Goal: Transaction & Acquisition: Obtain resource

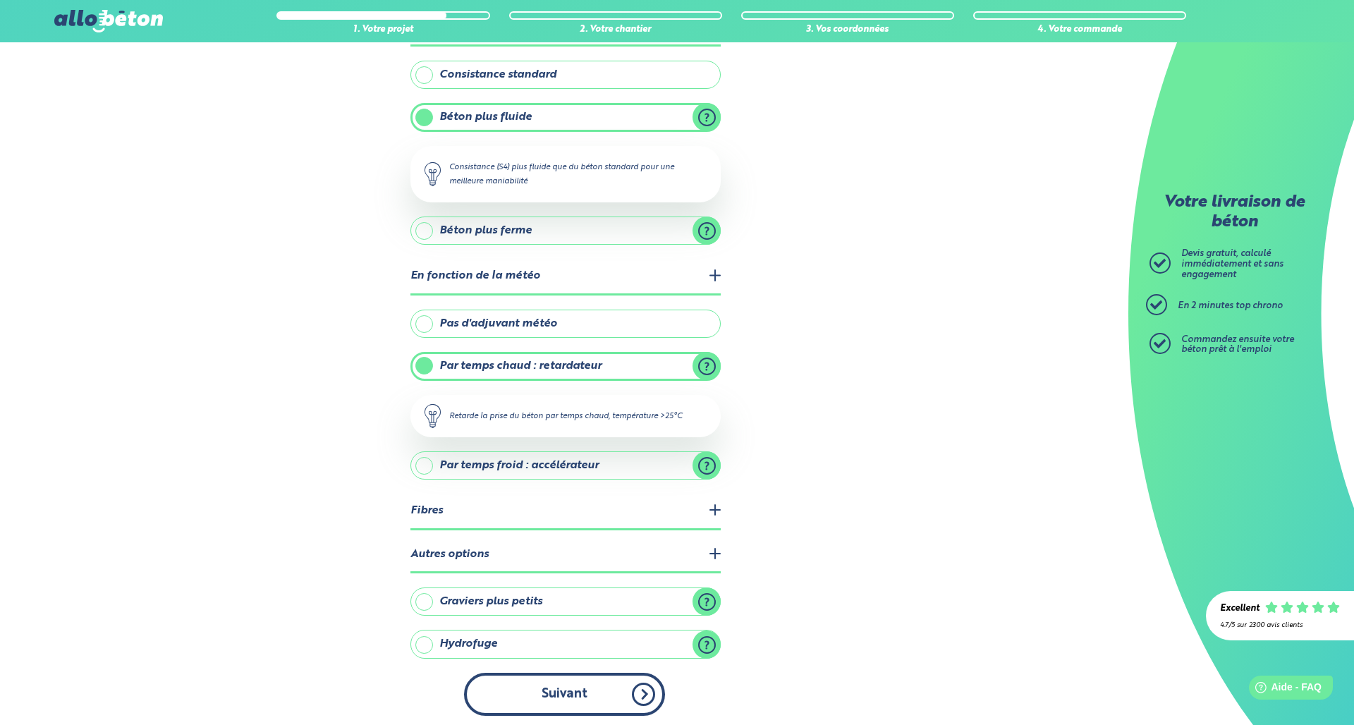
click at [555, 695] on button "Suivant" at bounding box center [564, 694] width 201 height 43
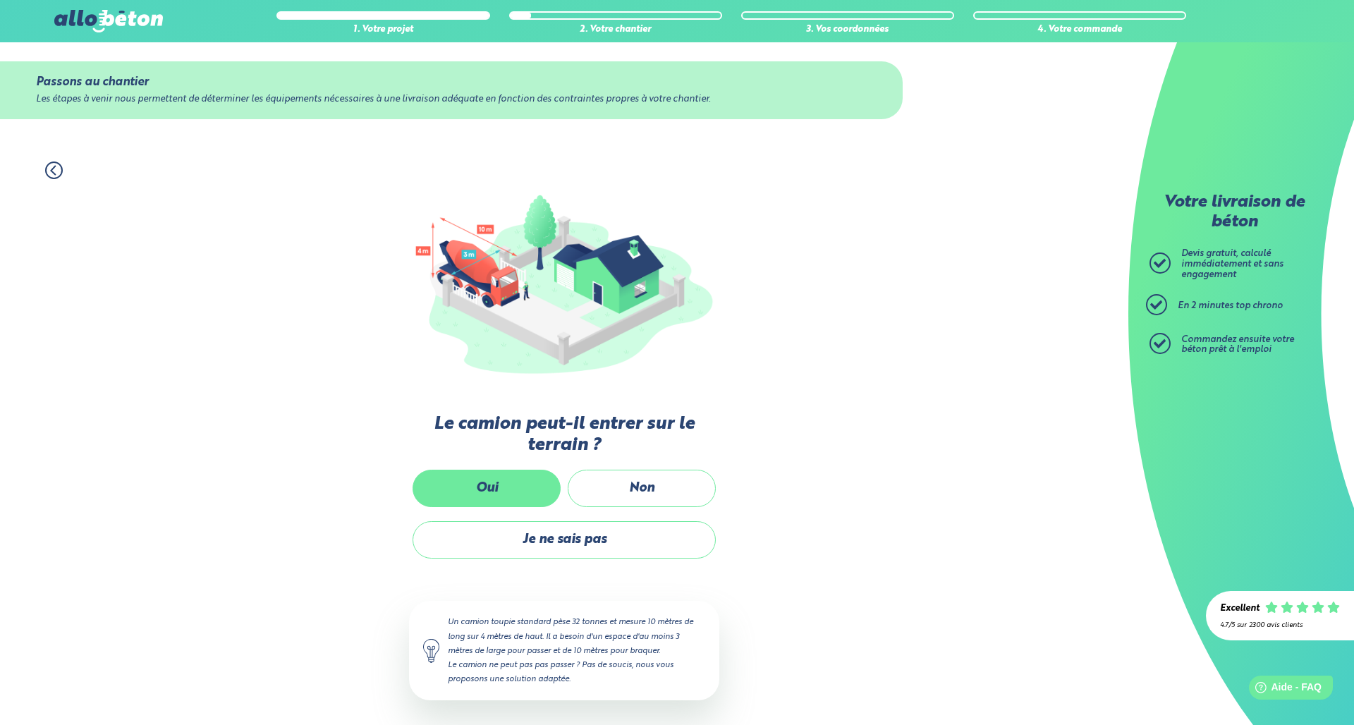
click at [489, 491] on label "Oui" at bounding box center [487, 488] width 148 height 37
click at [0, 0] on input "Oui" at bounding box center [0, 0] width 0 height 0
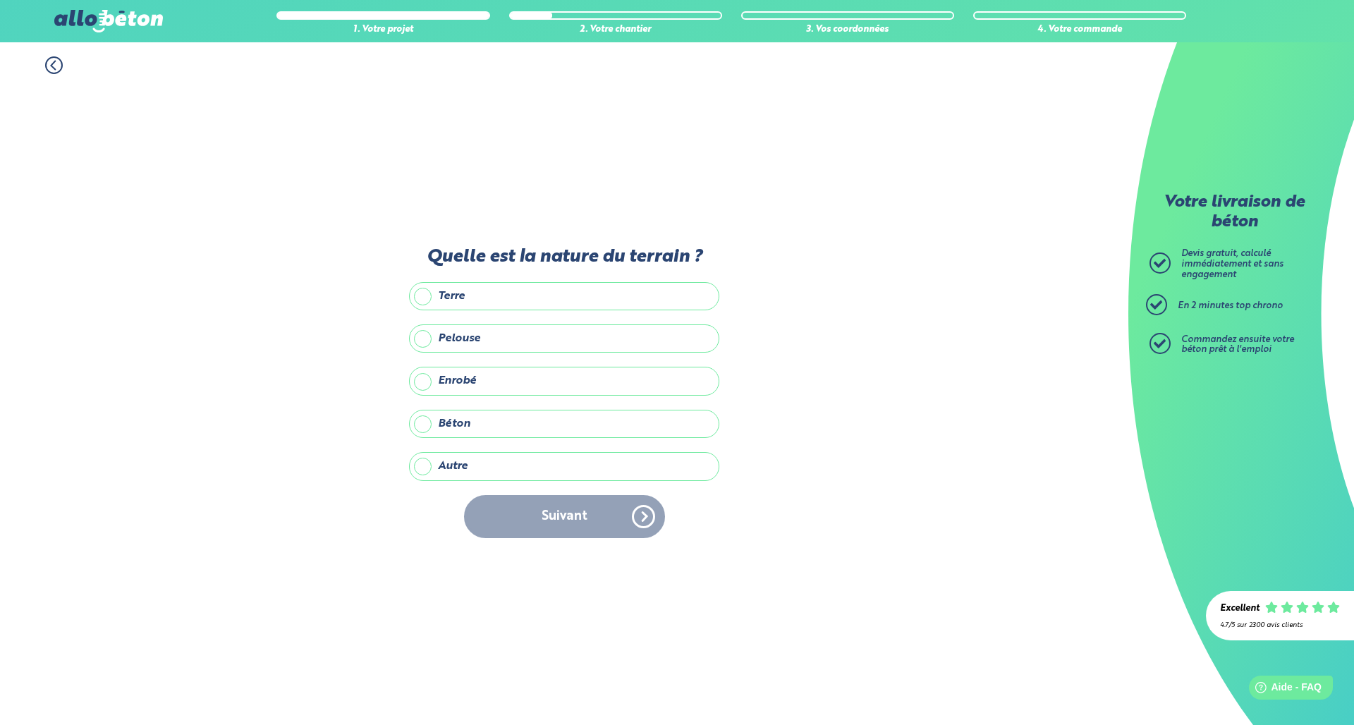
click at [427, 300] on label "Terre" at bounding box center [564, 296] width 310 height 28
click at [0, 0] on input "Terre" at bounding box center [0, 0] width 0 height 0
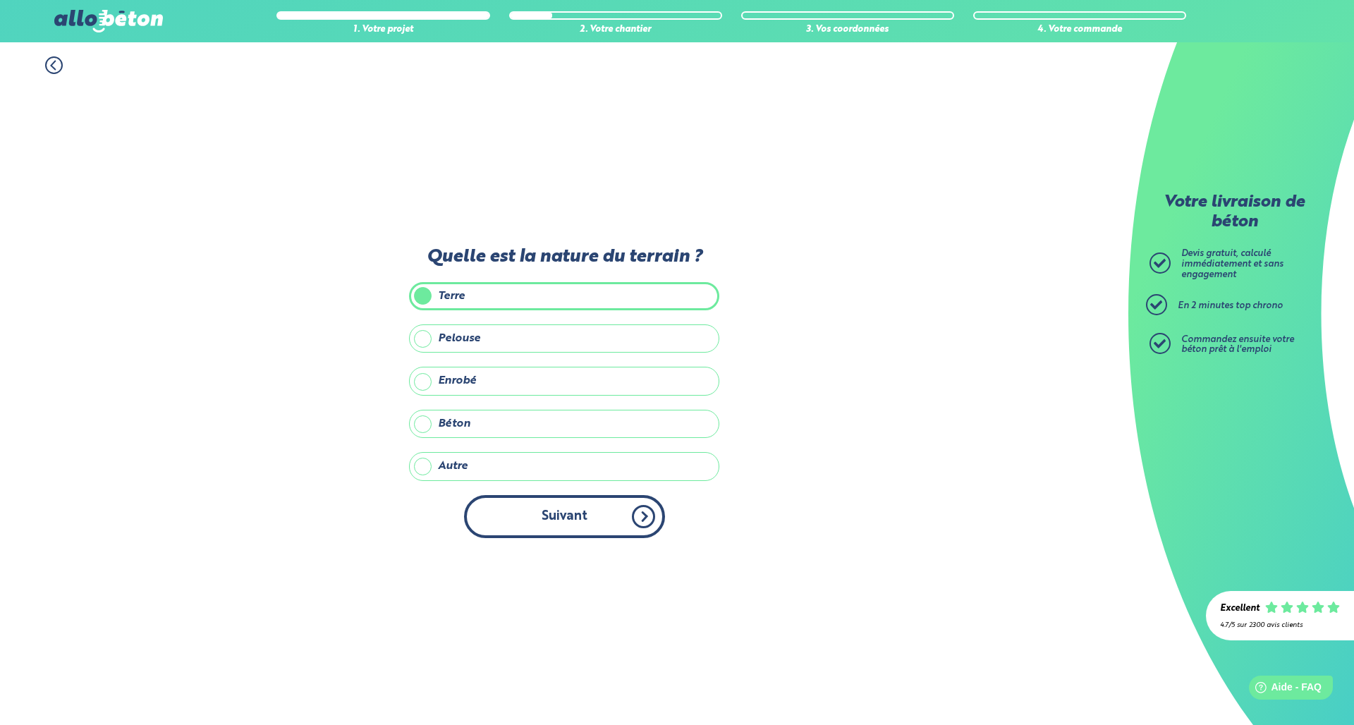
click at [544, 509] on button "Suivant" at bounding box center [564, 516] width 201 height 43
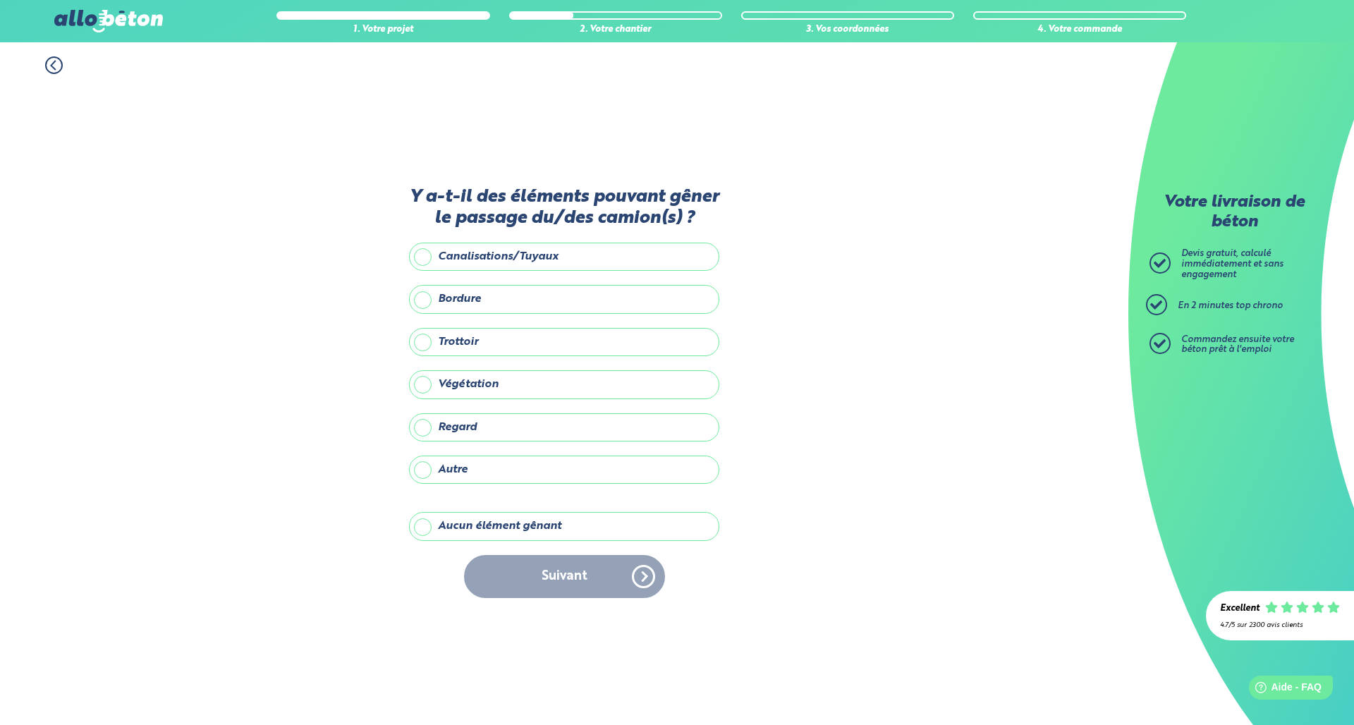
click at [441, 532] on label "Aucun élément gênant" at bounding box center [564, 526] width 310 height 28
click at [0, 0] on input "Aucun élément gênant" at bounding box center [0, 0] width 0 height 0
click at [541, 576] on button "Suivant" at bounding box center [564, 576] width 201 height 43
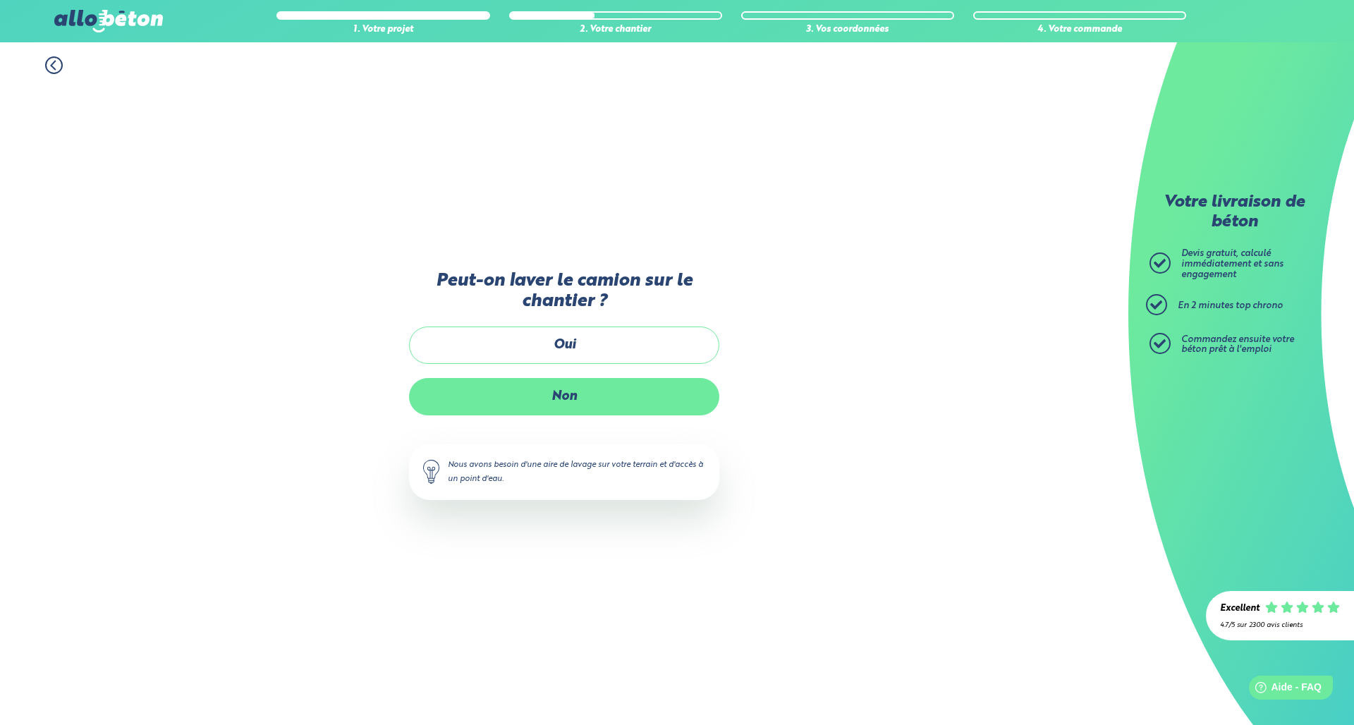
click at [528, 382] on label "Non" at bounding box center [564, 396] width 310 height 37
click at [0, 0] on input "Non" at bounding box center [0, 0] width 0 height 0
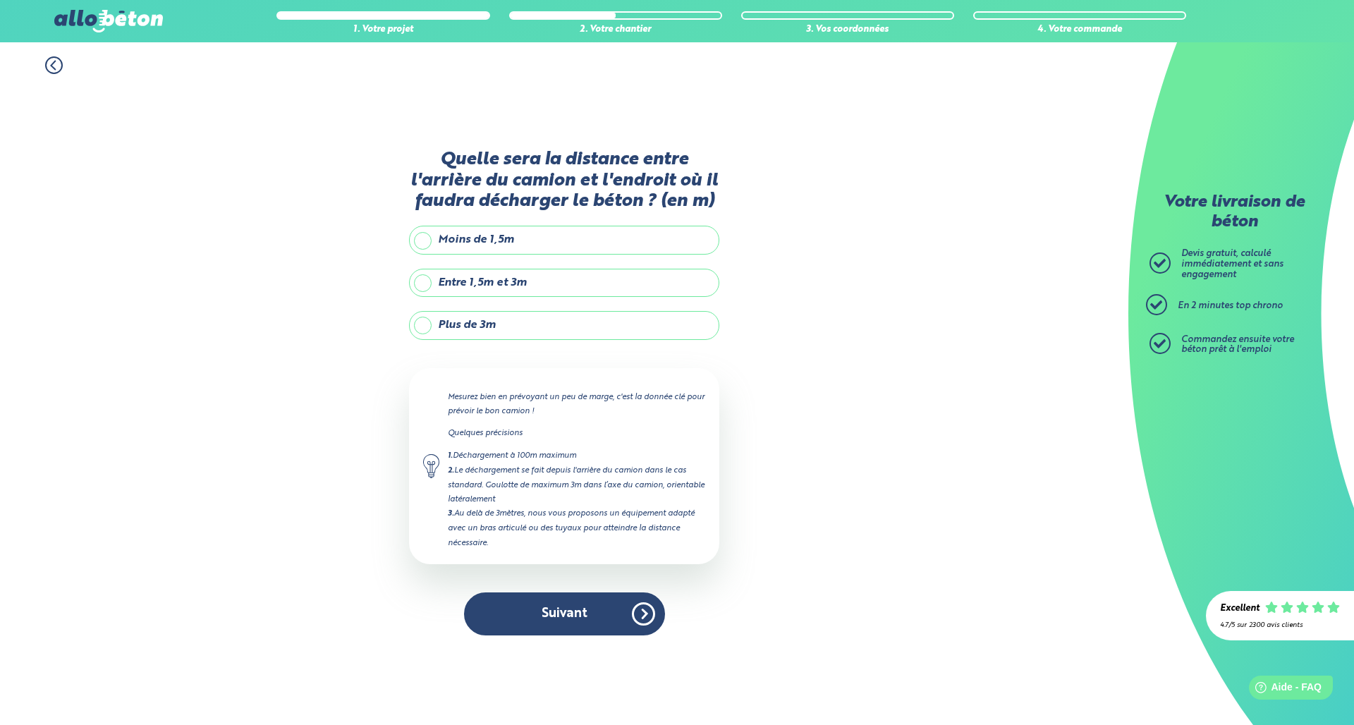
click at [423, 336] on label "Plus de 3m" at bounding box center [564, 325] width 310 height 28
click at [0, 0] on input "Plus de 3m" at bounding box center [0, 0] width 0 height 0
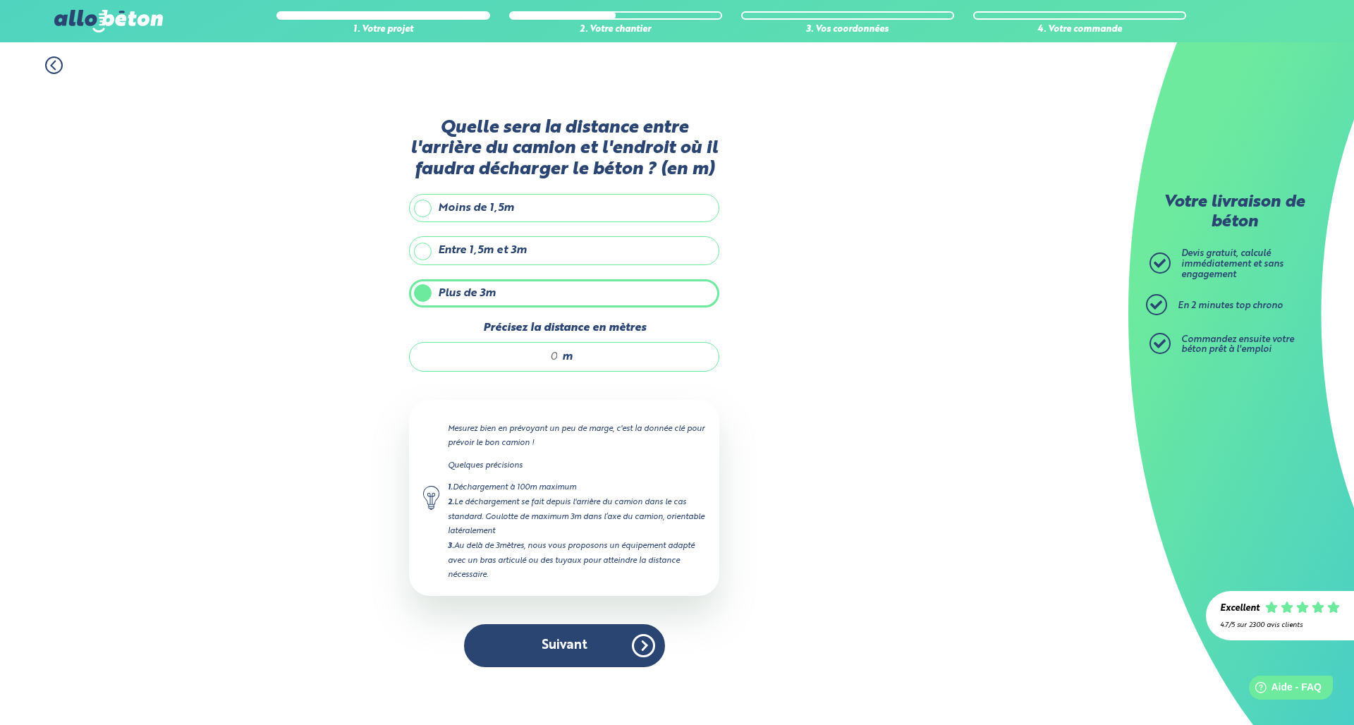
drag, startPoint x: 540, startPoint y: 367, endPoint x: 570, endPoint y: 370, distance: 29.7
click at [570, 370] on div "m" at bounding box center [564, 357] width 310 height 30
type input "10"
click at [561, 664] on button "Suivant" at bounding box center [564, 645] width 201 height 43
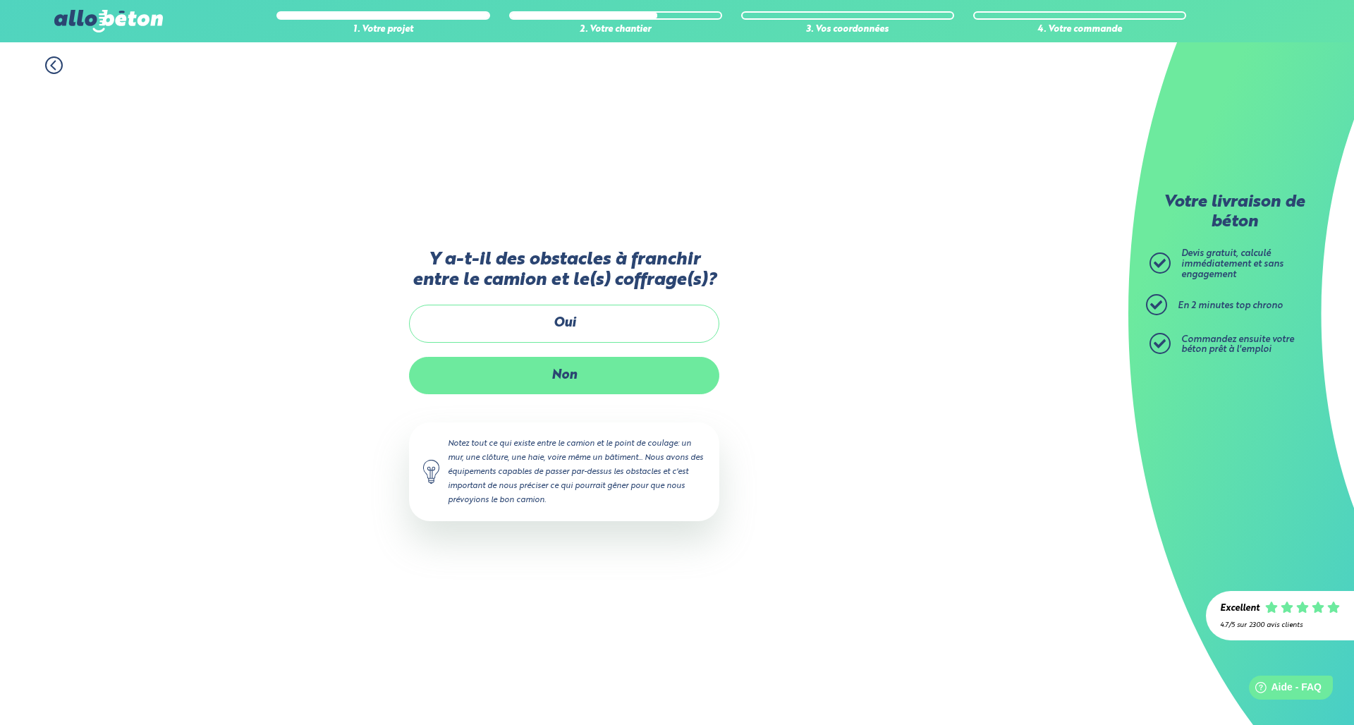
drag, startPoint x: 562, startPoint y: 406, endPoint x: 566, endPoint y: 397, distance: 9.2
click at [565, 399] on div "Y a-t-il des obstacles à franchir entre le camion et le(s) coffrage(s)? Oui Non…" at bounding box center [564, 400] width 310 height 300
click at [566, 394] on label "Non" at bounding box center [564, 375] width 310 height 37
click at [0, 0] on input "Non" at bounding box center [0, 0] width 0 height 0
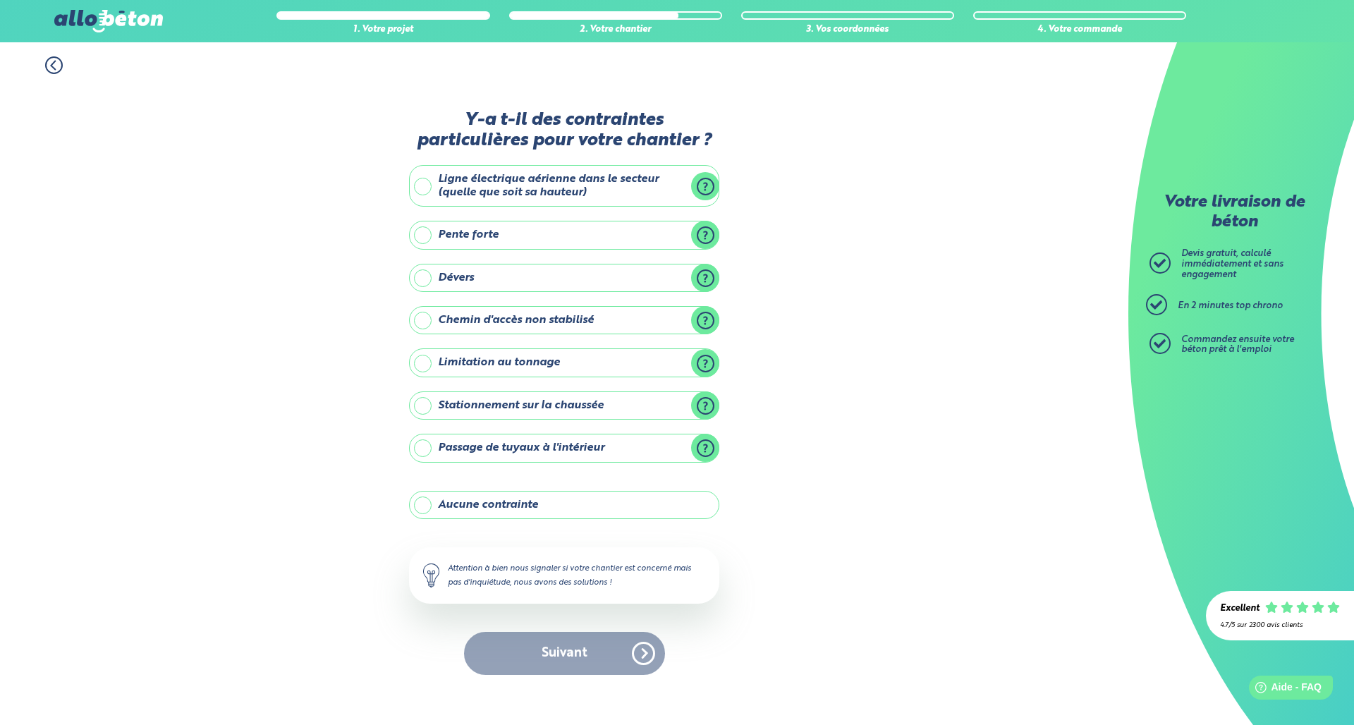
click at [415, 188] on label "Ligne électrique aérienne dans le secteur (quelle que soit sa hauteur)" at bounding box center [564, 186] width 310 height 42
click at [0, 0] on input "Ligne électrique aérienne dans le secteur (quelle que soit sa hauteur)" at bounding box center [0, 0] width 0 height 0
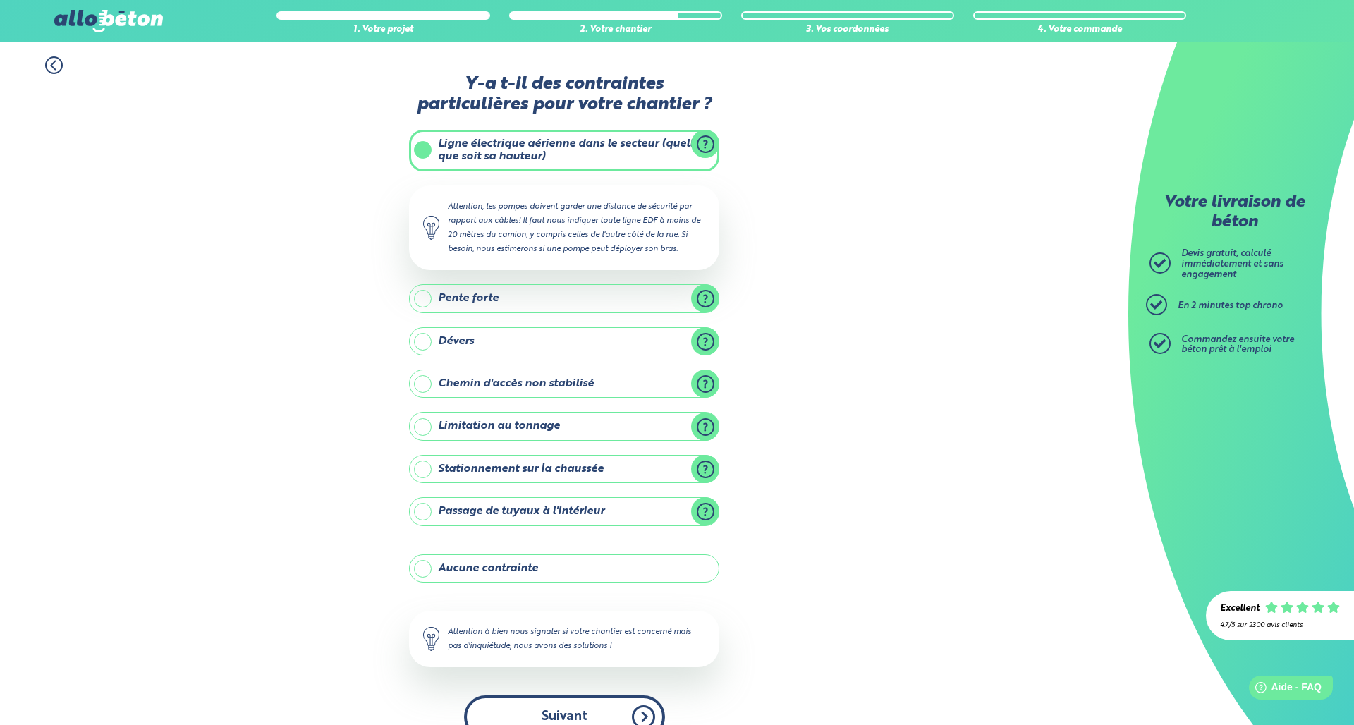
click at [585, 700] on button "Suivant" at bounding box center [564, 716] width 201 height 43
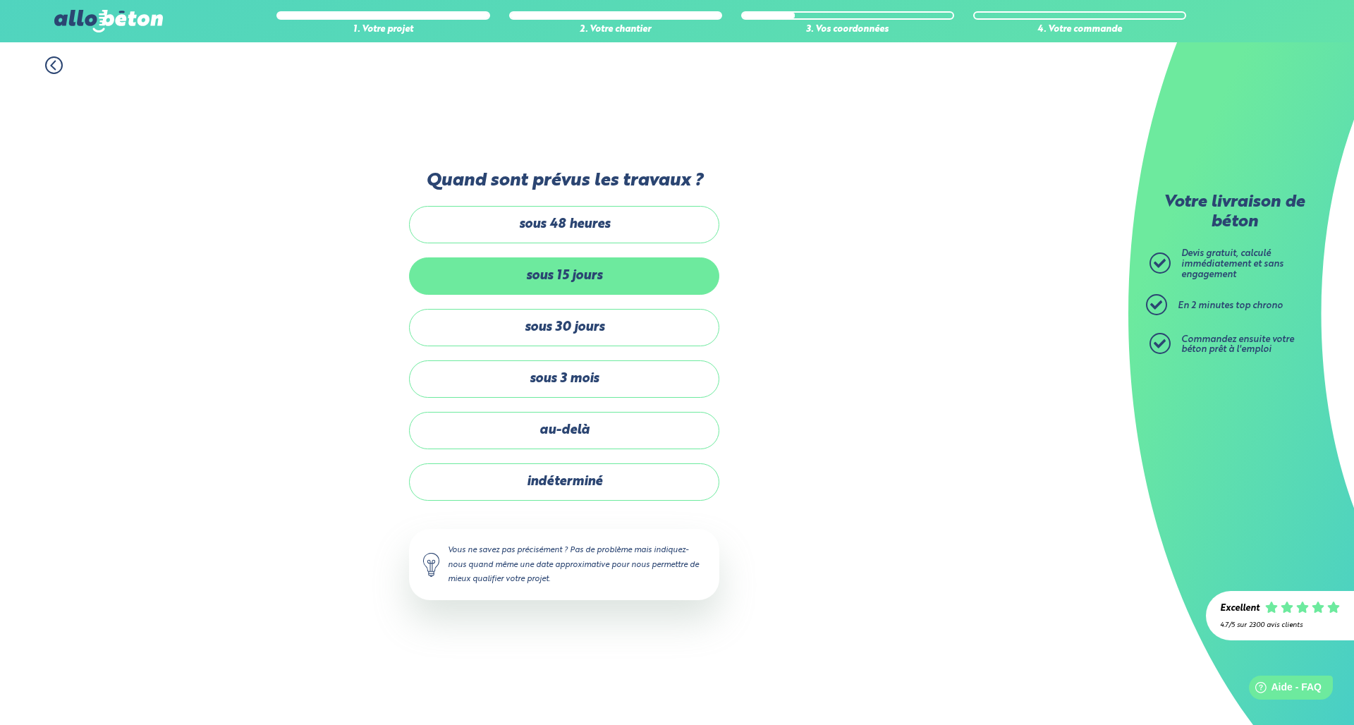
click at [565, 272] on label "sous 15 jours" at bounding box center [564, 275] width 310 height 37
click at [0, 0] on input "sous 15 jours" at bounding box center [0, 0] width 0 height 0
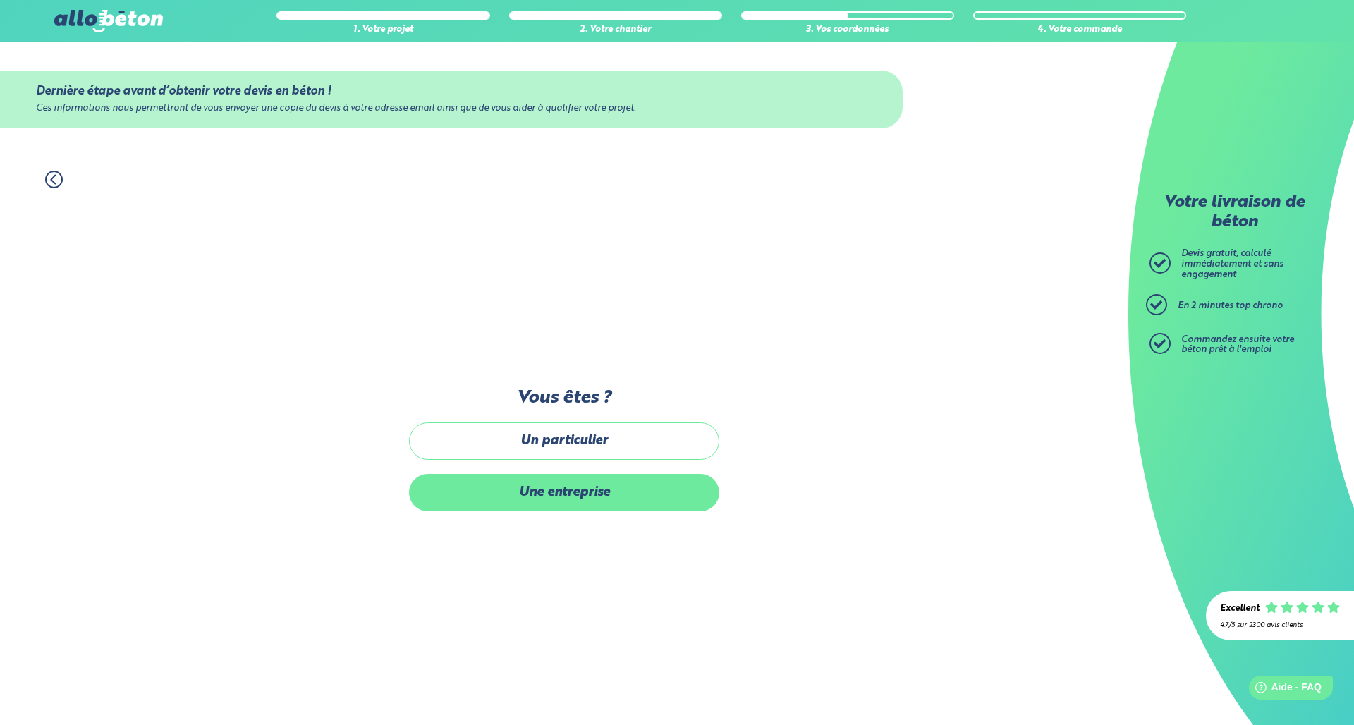
click at [558, 484] on label "Une entreprise" at bounding box center [564, 492] width 310 height 37
click at [0, 0] on input "Une entreprise" at bounding box center [0, 0] width 0 height 0
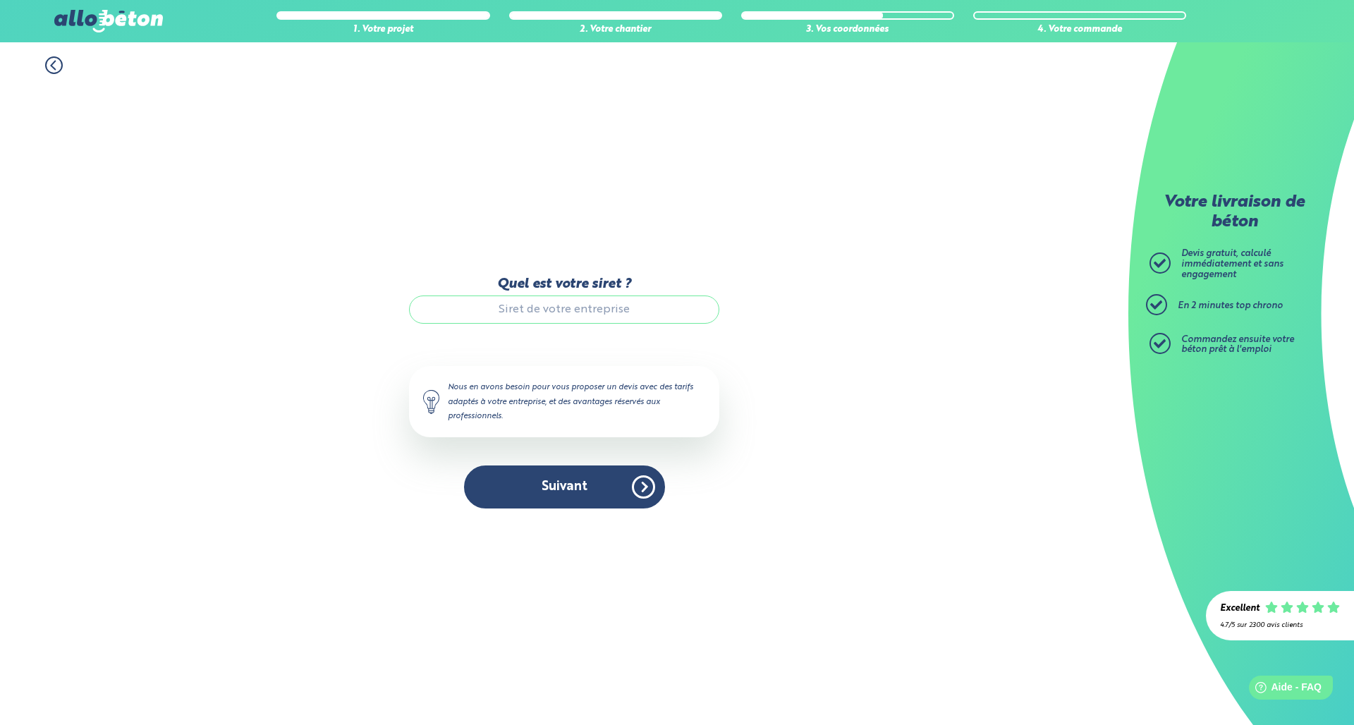
click at [566, 314] on input "Quel est votre siret ?" at bounding box center [564, 309] width 310 height 28
click at [607, 315] on input "Quel est votre siret ?" at bounding box center [564, 309] width 310 height 28
click at [583, 499] on button "Suivant" at bounding box center [564, 486] width 201 height 43
click at [504, 304] on input "Quel est votre siret ?" at bounding box center [564, 309] width 310 height 28
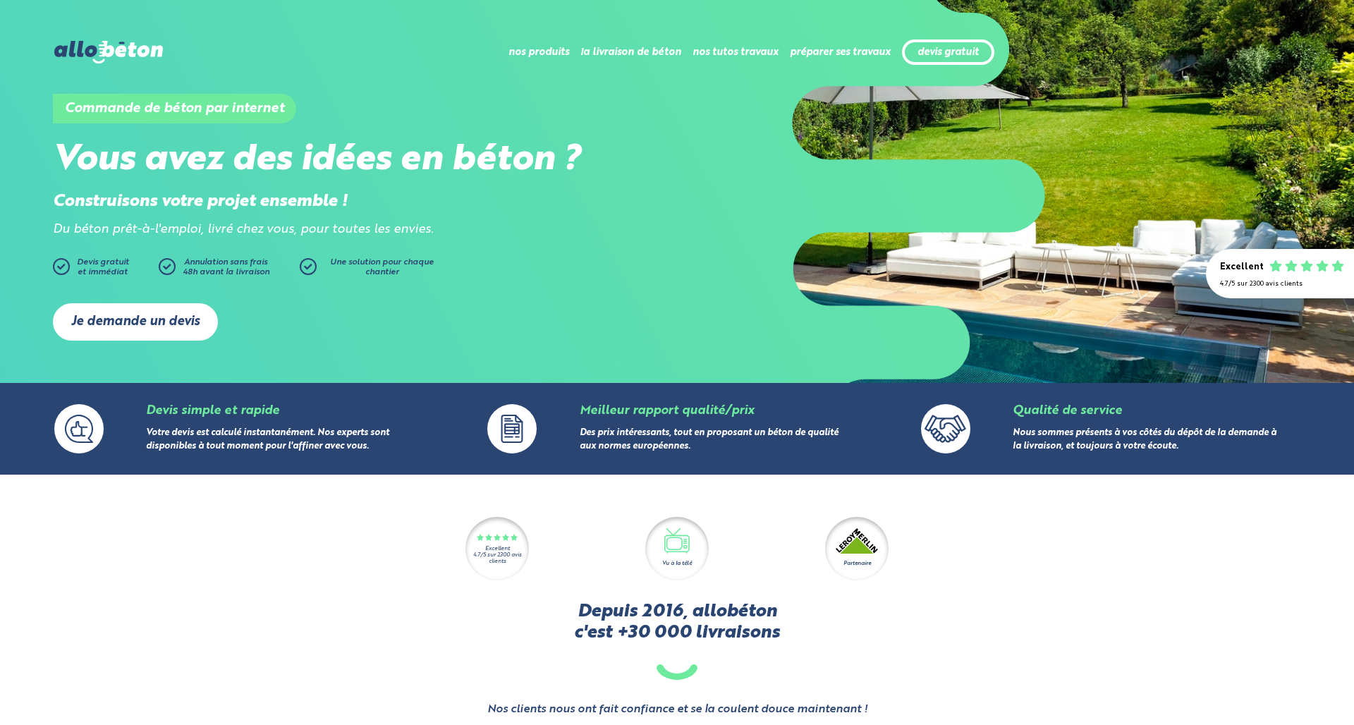
click at [98, 326] on link "Je demande un devis" at bounding box center [135, 321] width 165 height 37
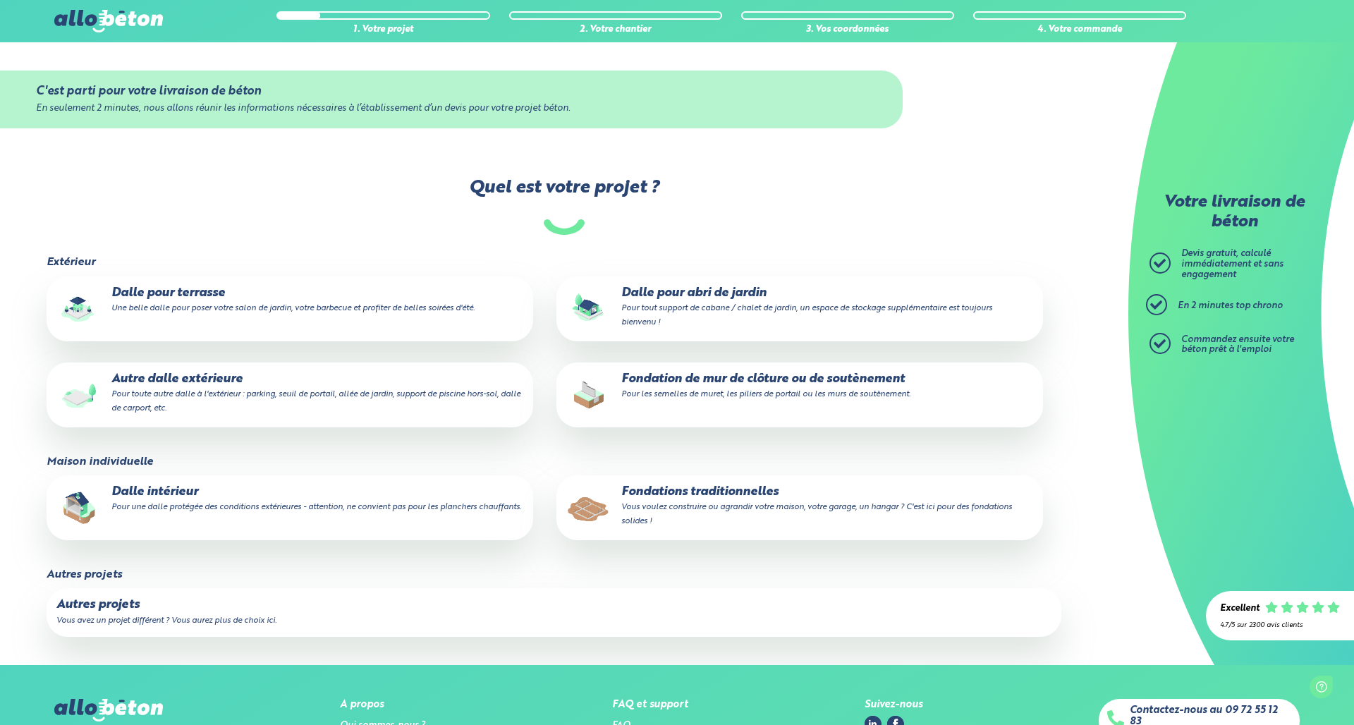
click at [183, 409] on p "Autre dalle extérieure Pour toute autre dalle à l'extérieur : parking, seuil de…" at bounding box center [289, 393] width 467 height 43
click at [0, 0] on input "Autre dalle extérieure Pour toute autre dalle à l'extérieur : parking, seuil de…" at bounding box center [0, 0] width 0 height 0
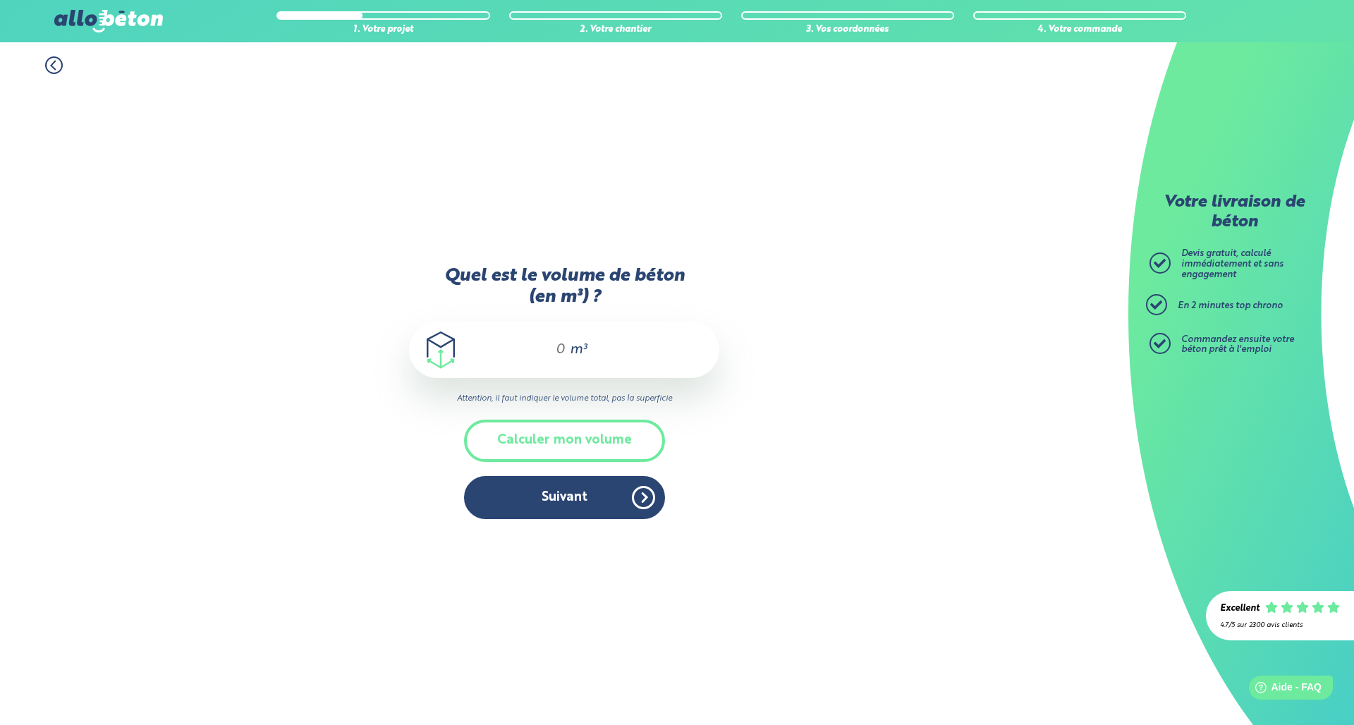
drag, startPoint x: 533, startPoint y: 346, endPoint x: 566, endPoint y: 343, distance: 33.2
click at [566, 343] on div "m³" at bounding box center [564, 350] width 310 height 56
type input "15"
click at [546, 489] on button "Suivant" at bounding box center [564, 497] width 201 height 43
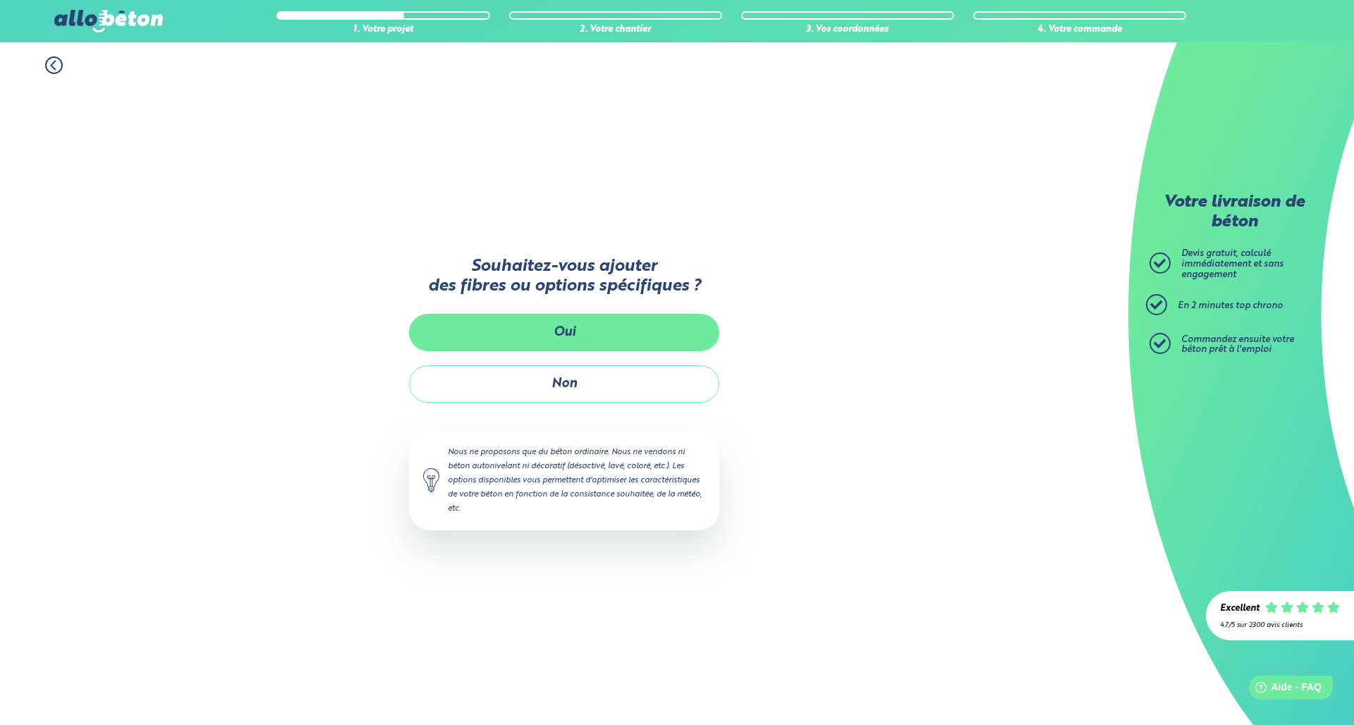
click at [566, 337] on button "Oui" at bounding box center [564, 332] width 310 height 37
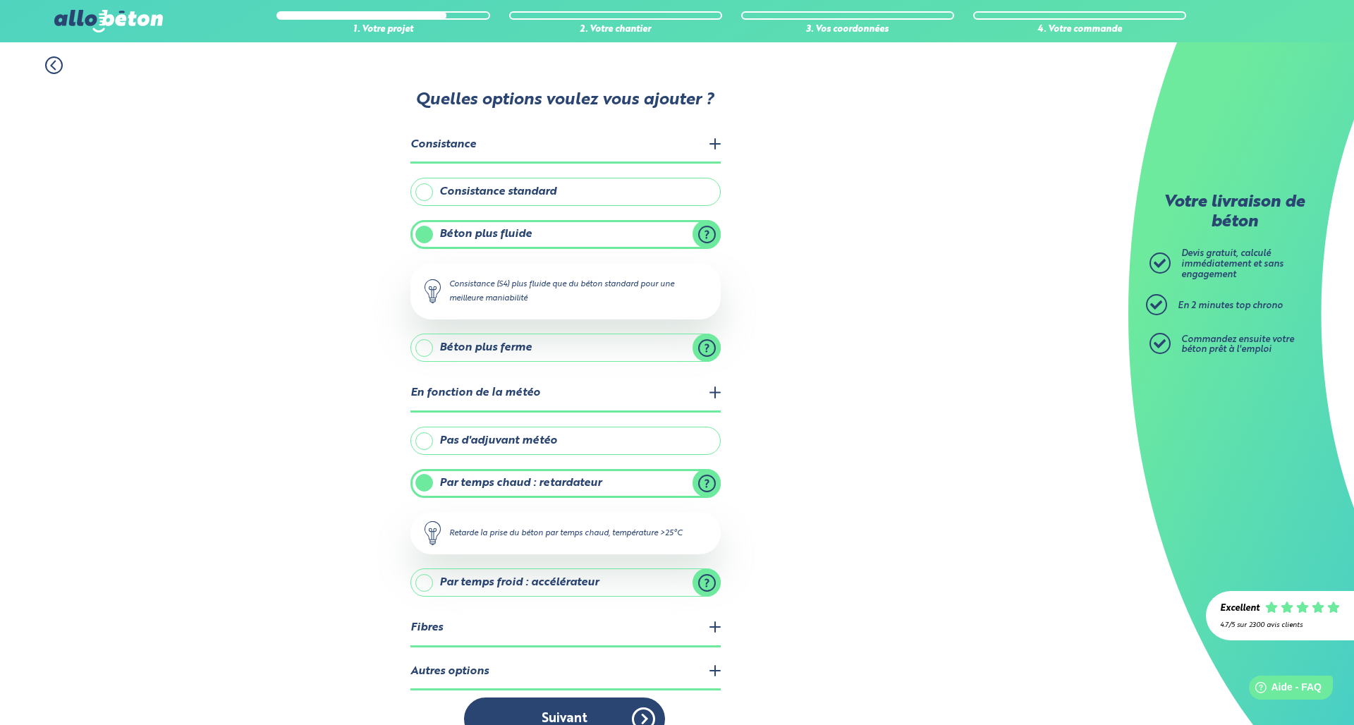
drag, startPoint x: 606, startPoint y: 717, endPoint x: 604, endPoint y: 701, distance: 15.7
click at [606, 717] on button "Suivant" at bounding box center [564, 718] width 201 height 43
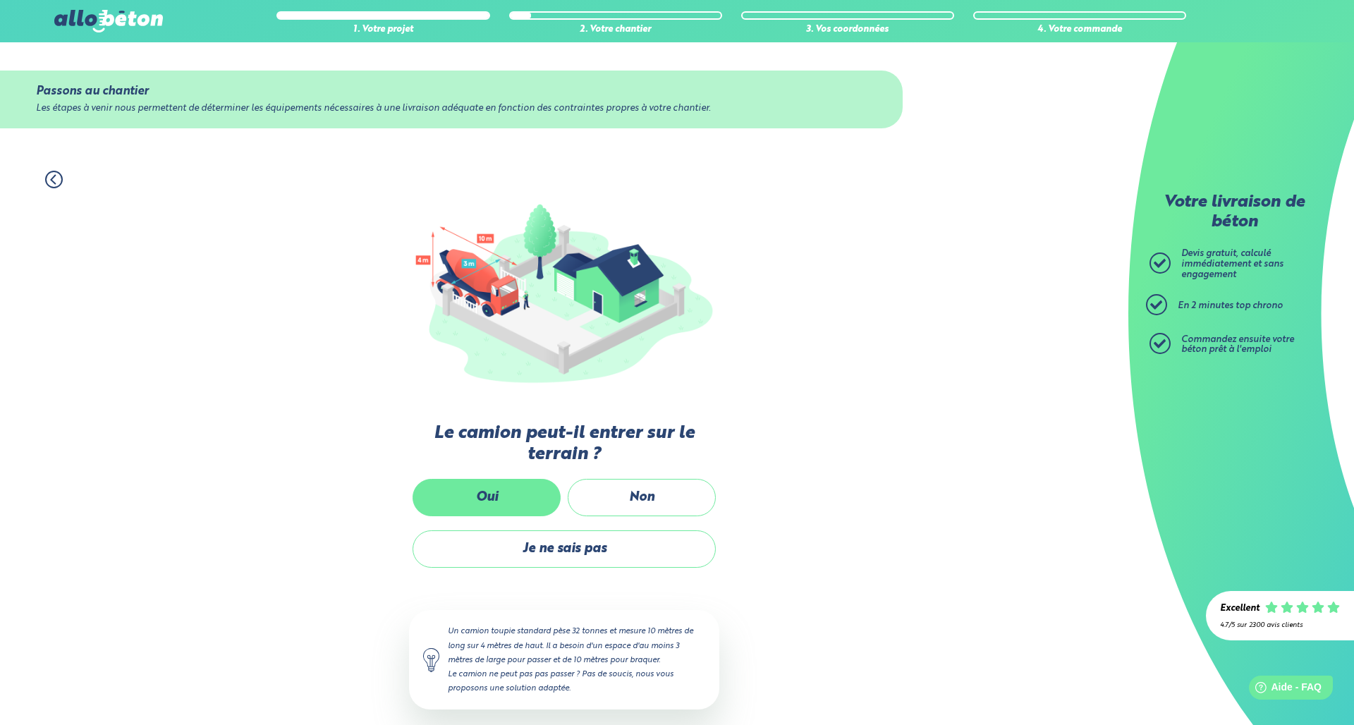
click at [496, 489] on label "Oui" at bounding box center [487, 497] width 148 height 37
click at [0, 0] on input "Oui" at bounding box center [0, 0] width 0 height 0
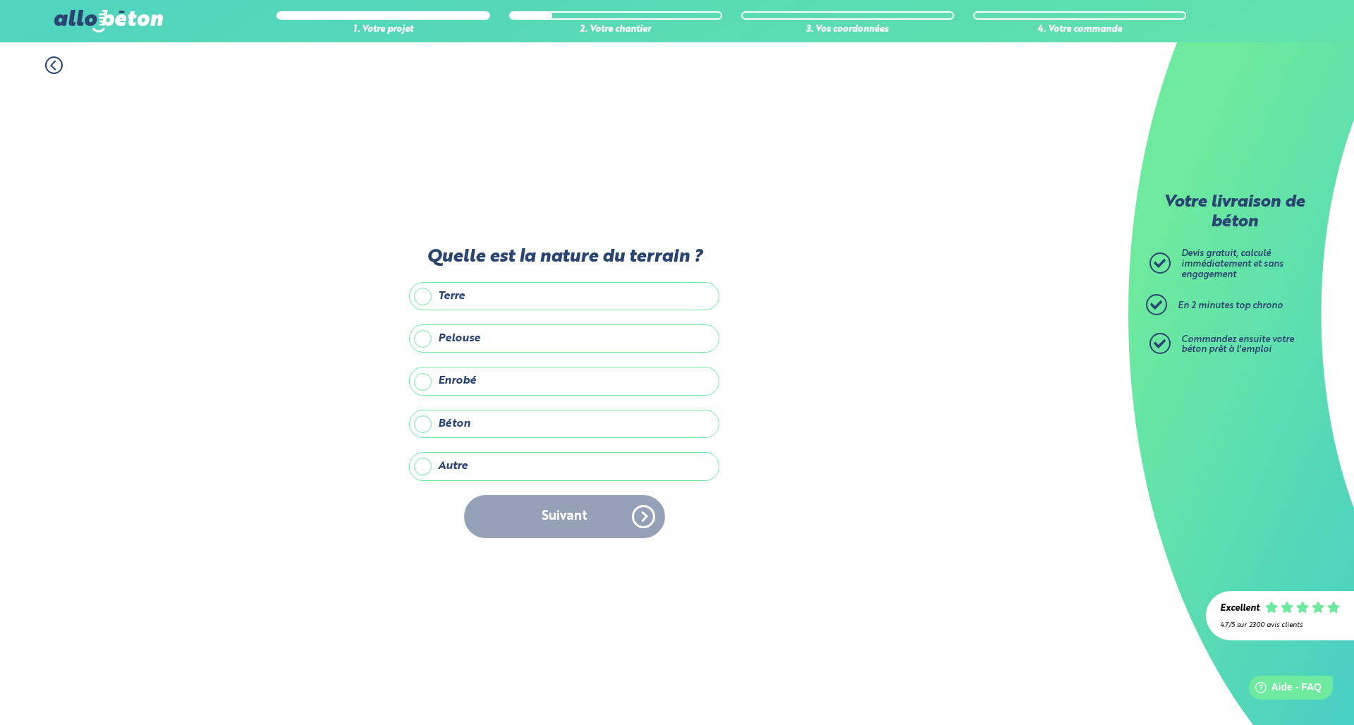
drag, startPoint x: 425, startPoint y: 294, endPoint x: 472, endPoint y: 406, distance: 121.7
click at [425, 294] on label "Terre" at bounding box center [564, 296] width 310 height 28
click at [0, 0] on input "Terre" at bounding box center [0, 0] width 0 height 0
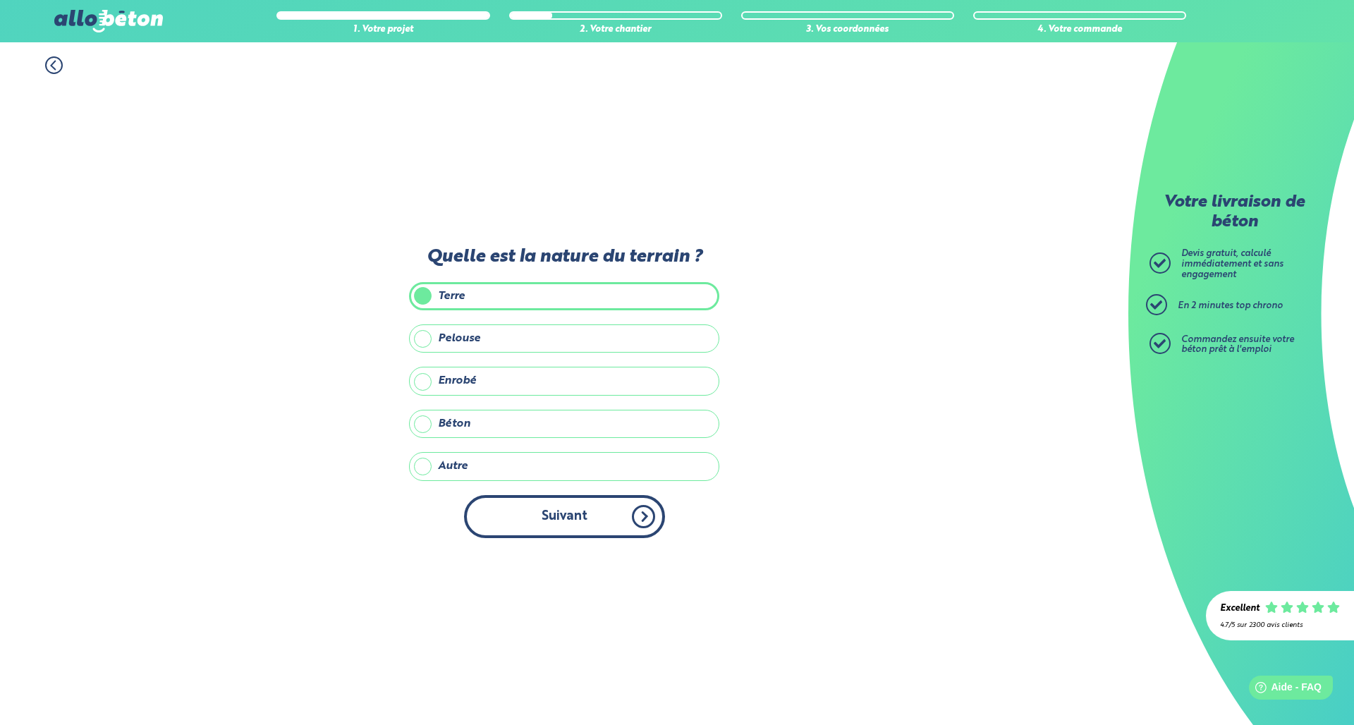
click at [502, 501] on button "Suivant" at bounding box center [564, 516] width 201 height 43
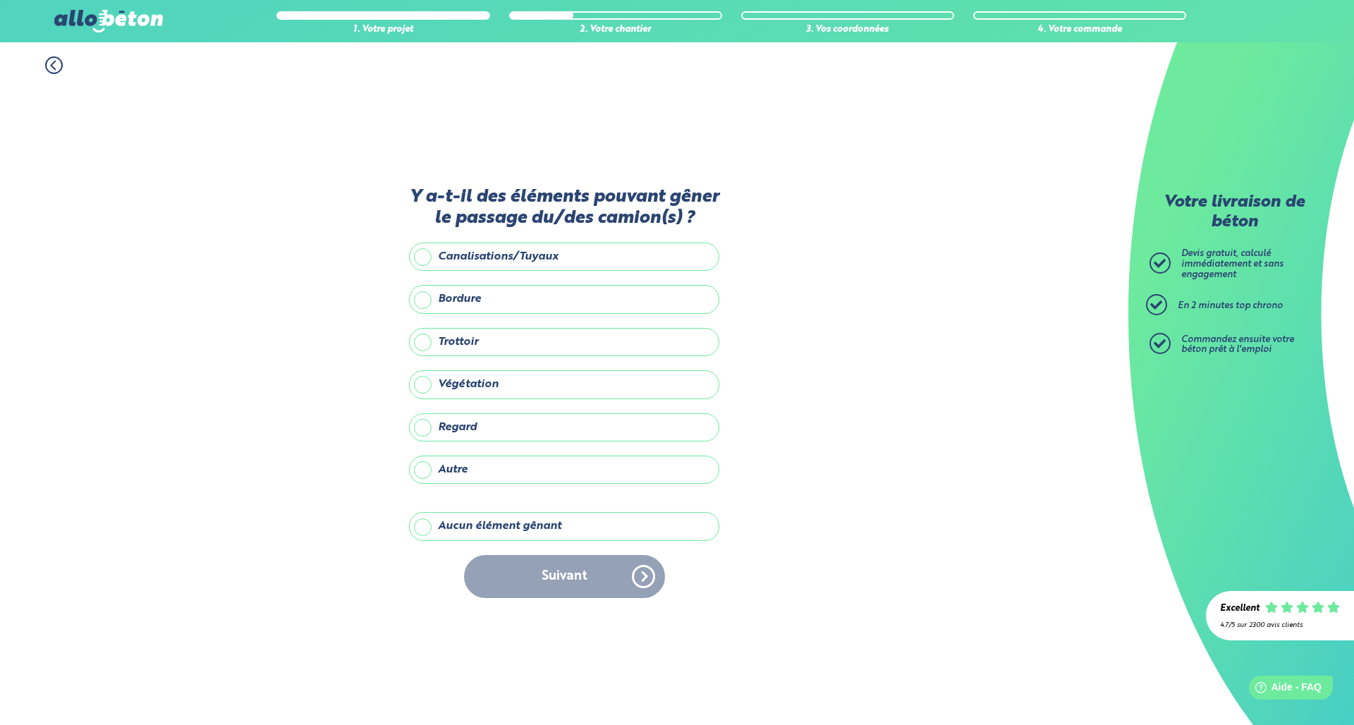
click at [440, 540] on label "Aucun élément gênant" at bounding box center [564, 526] width 310 height 28
click at [0, 0] on input "Aucun élément gênant" at bounding box center [0, 0] width 0 height 0
click at [570, 598] on button "Suivant" at bounding box center [564, 576] width 201 height 43
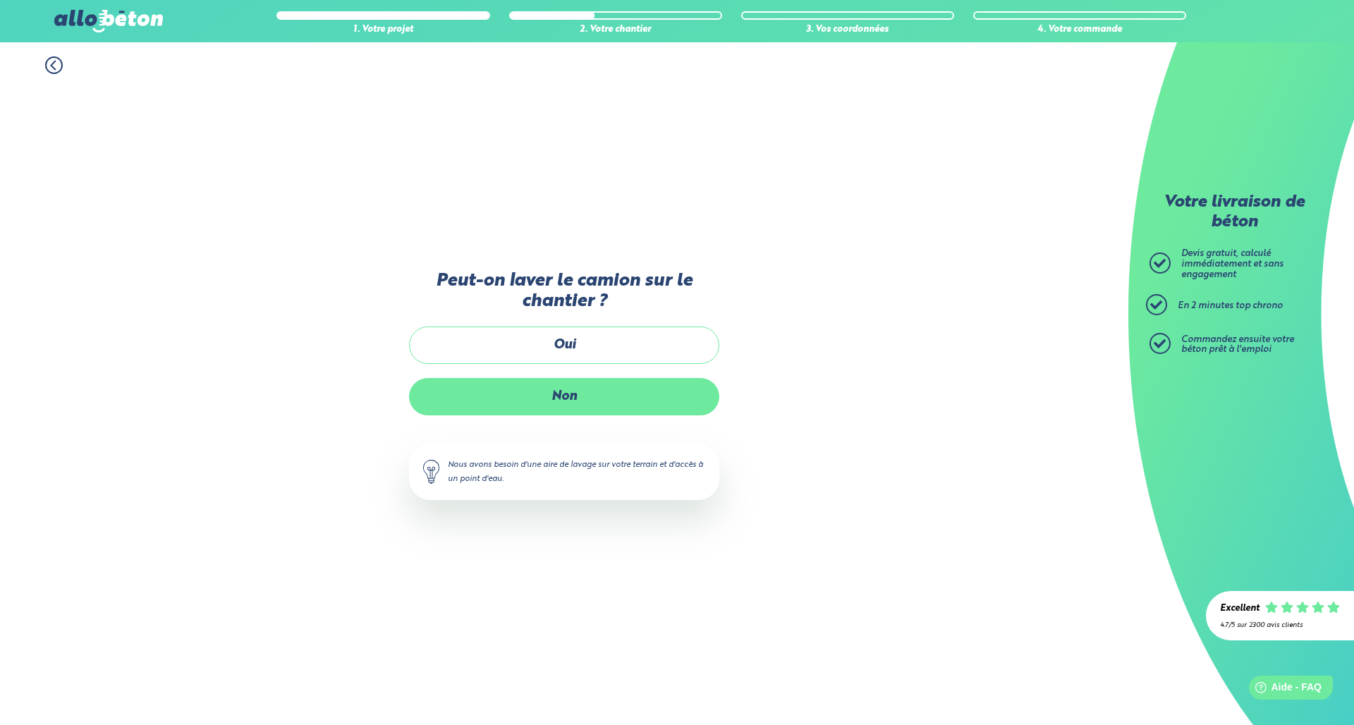
click at [544, 395] on label "Non" at bounding box center [564, 396] width 310 height 37
click at [0, 0] on input "Non" at bounding box center [0, 0] width 0 height 0
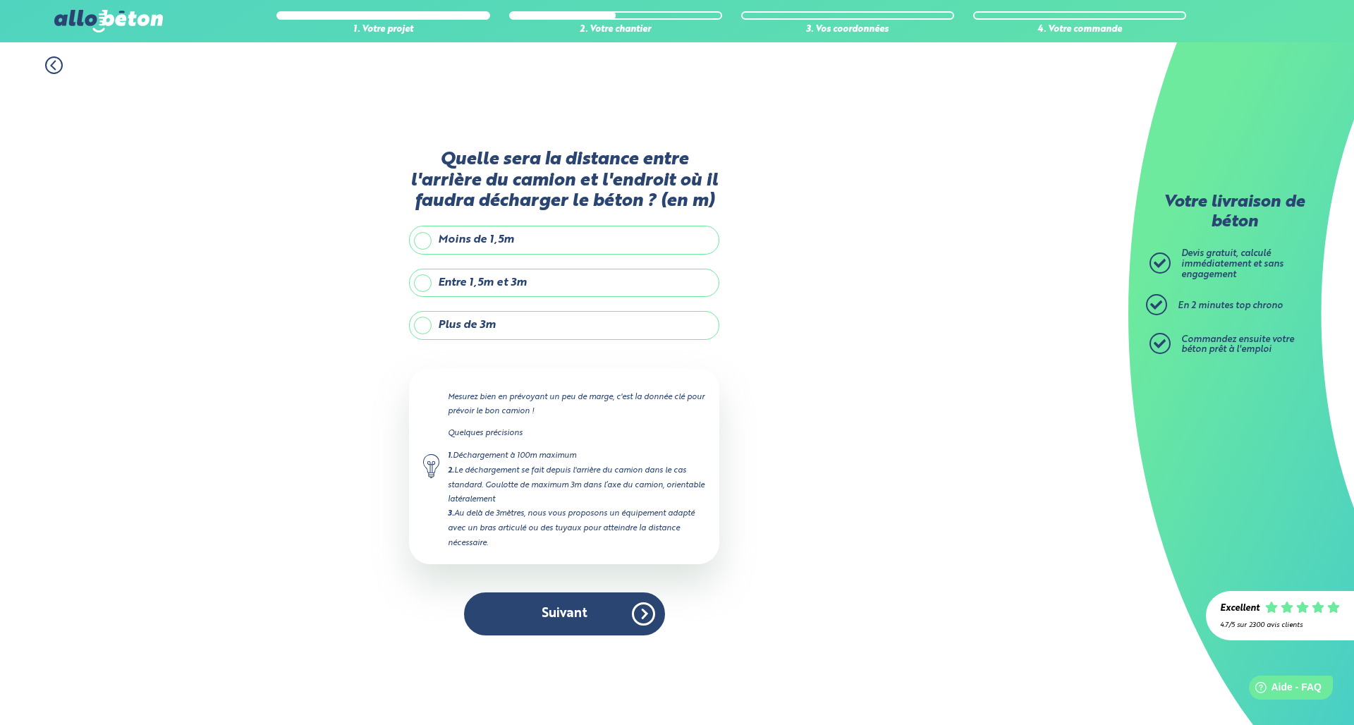
click at [421, 339] on label "Plus de 3m" at bounding box center [564, 325] width 310 height 28
click at [0, 0] on input "Plus de 3m" at bounding box center [0, 0] width 0 height 0
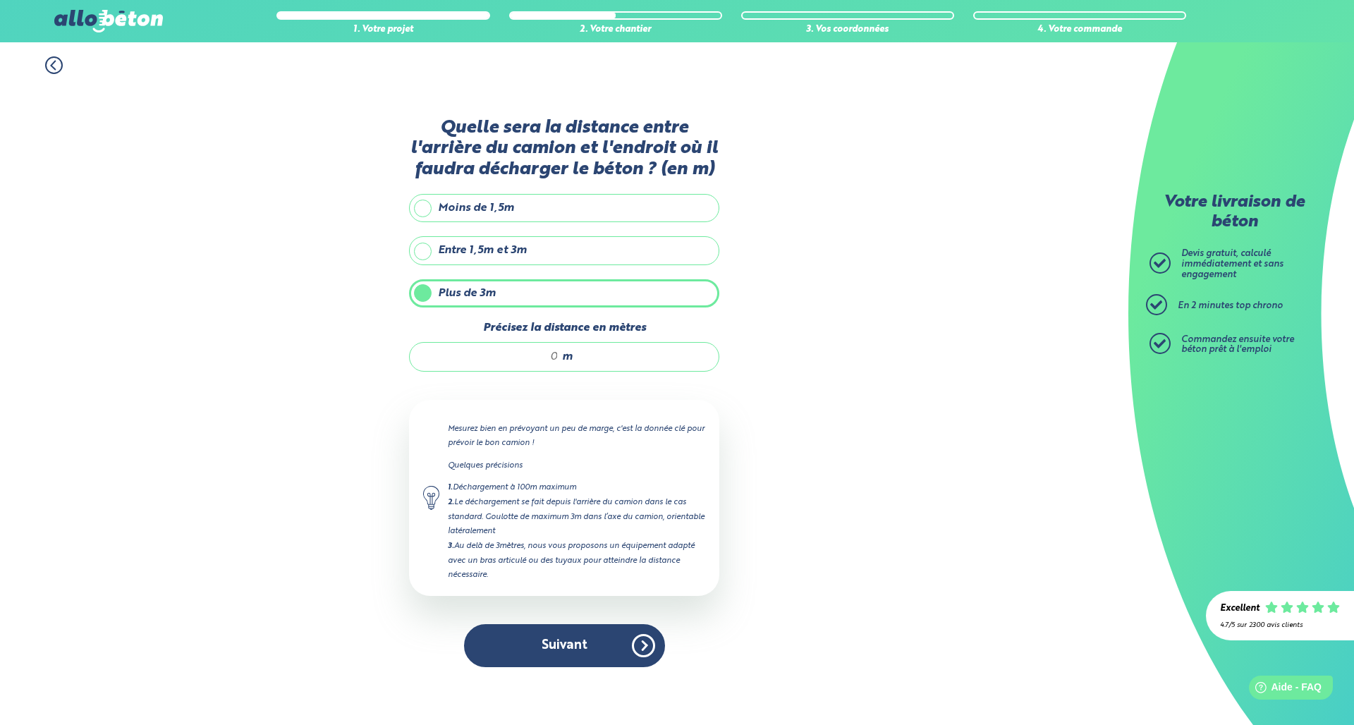
drag, startPoint x: 537, startPoint y: 362, endPoint x: 565, endPoint y: 365, distance: 28.4
click at [565, 365] on div "m" at bounding box center [564, 357] width 310 height 30
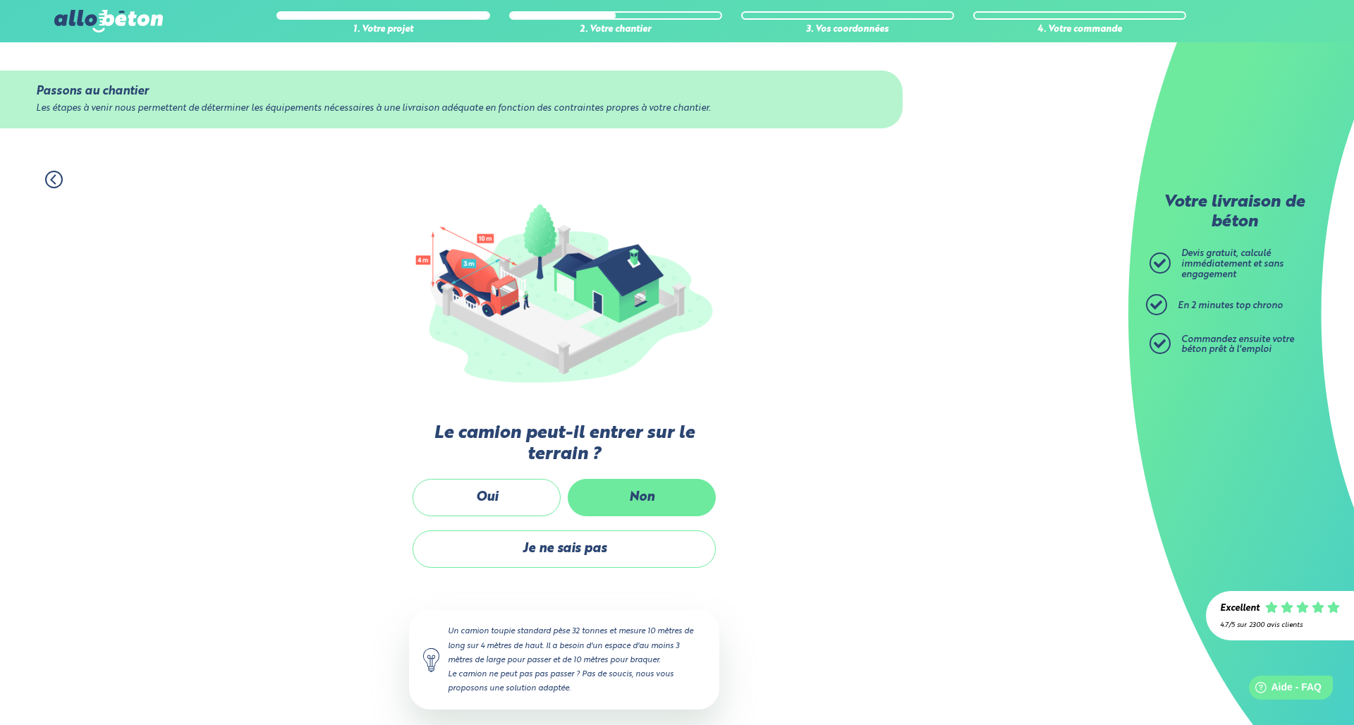
click at [614, 491] on label "Non" at bounding box center [642, 497] width 148 height 37
click at [0, 0] on input "Non" at bounding box center [0, 0] width 0 height 0
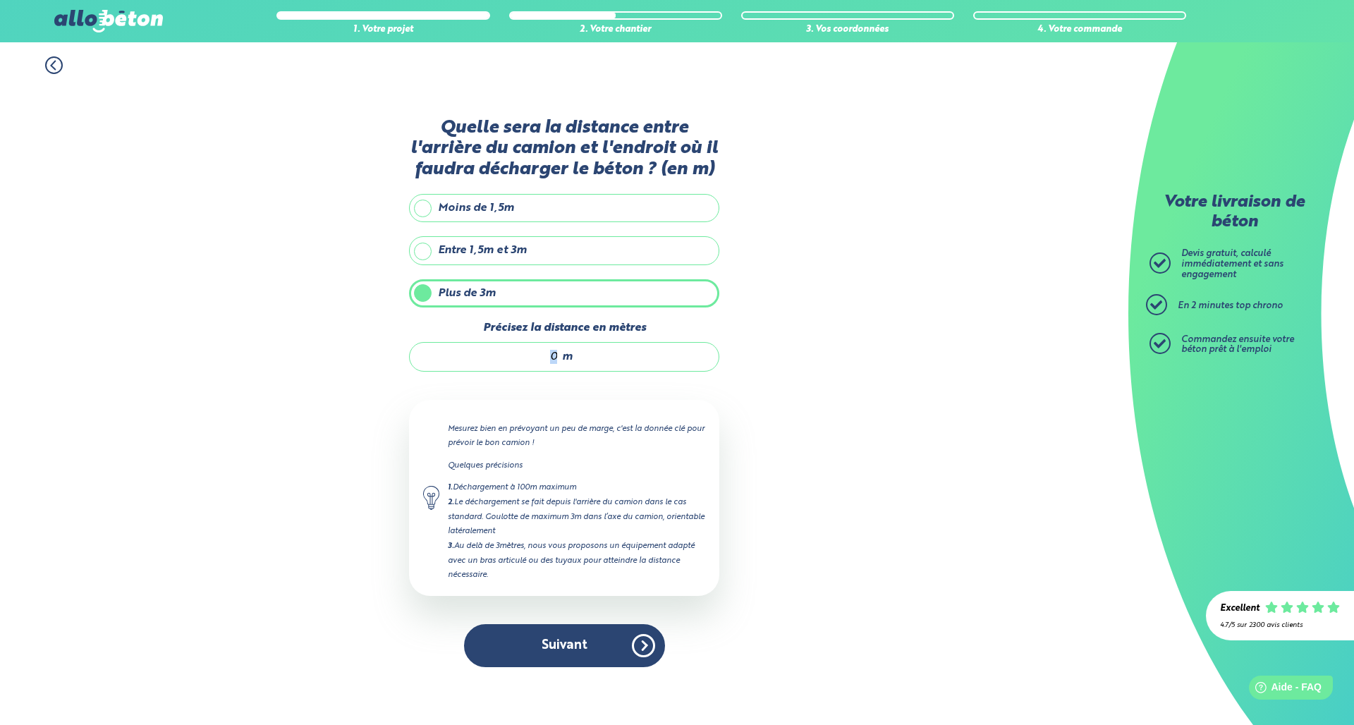
click at [555, 366] on div "m" at bounding box center [564, 357] width 310 height 30
click at [557, 364] on input "Précisez la distance en mètres" at bounding box center [491, 357] width 135 height 14
type input "10"
drag, startPoint x: 786, startPoint y: 429, endPoint x: 762, endPoint y: 443, distance: 27.2
click at [785, 429] on div "1. Votre projet 2. Votre chantier 3. Vos coordonnées 4. Votre commande Quelle s…" at bounding box center [564, 383] width 1128 height 683
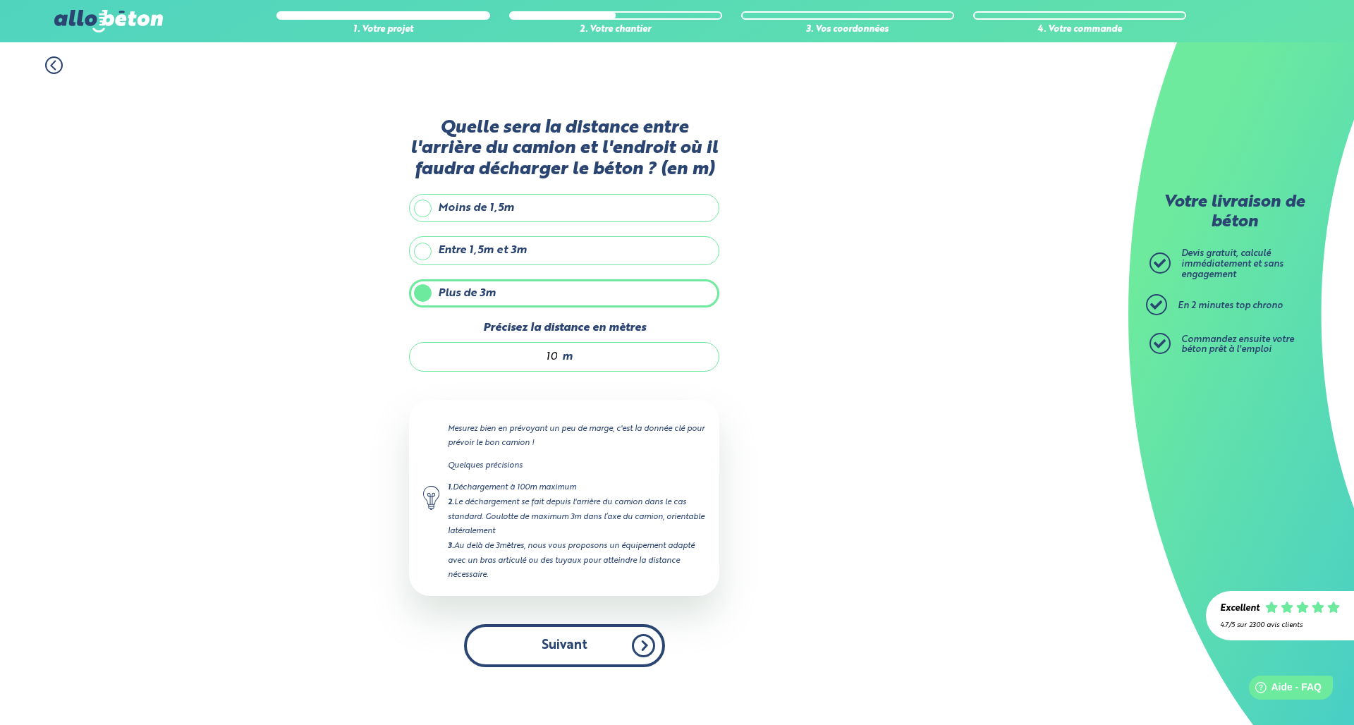
click at [564, 647] on button "Suivant" at bounding box center [564, 645] width 201 height 43
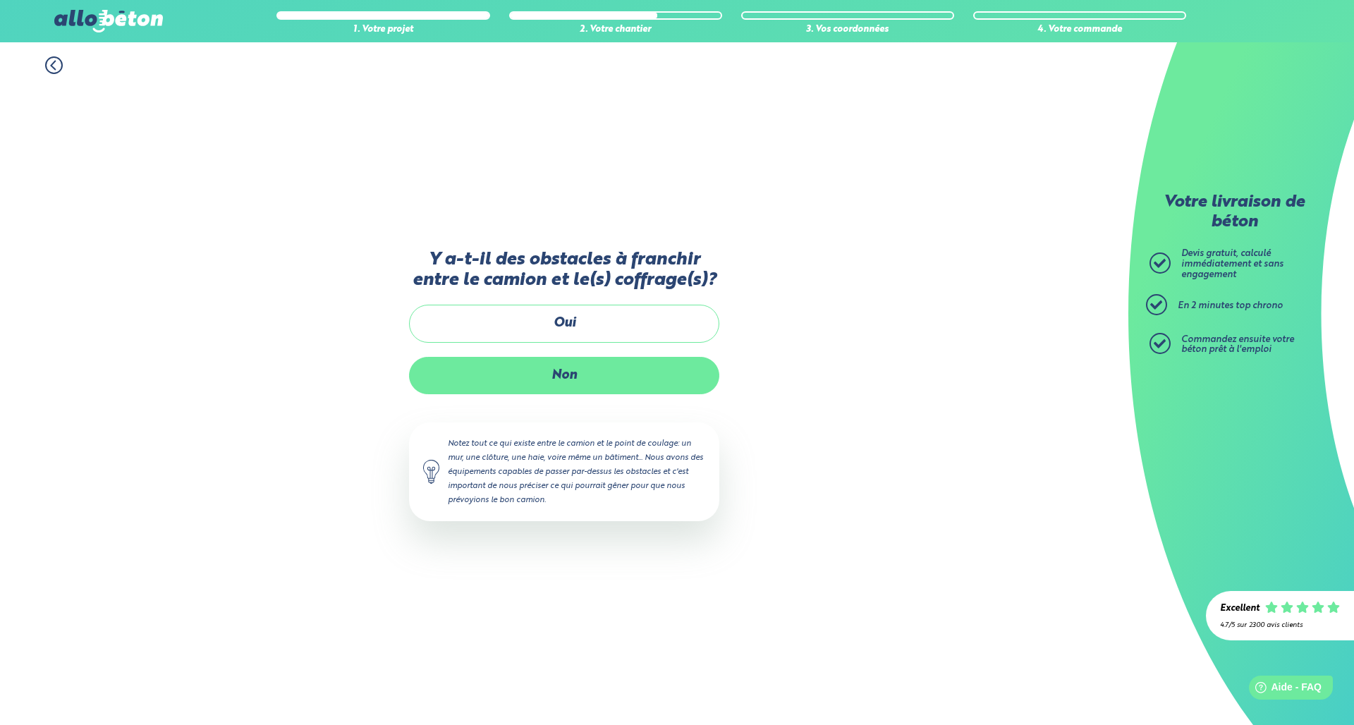
click at [568, 382] on label "Non" at bounding box center [564, 375] width 310 height 37
click at [0, 0] on input "Non" at bounding box center [0, 0] width 0 height 0
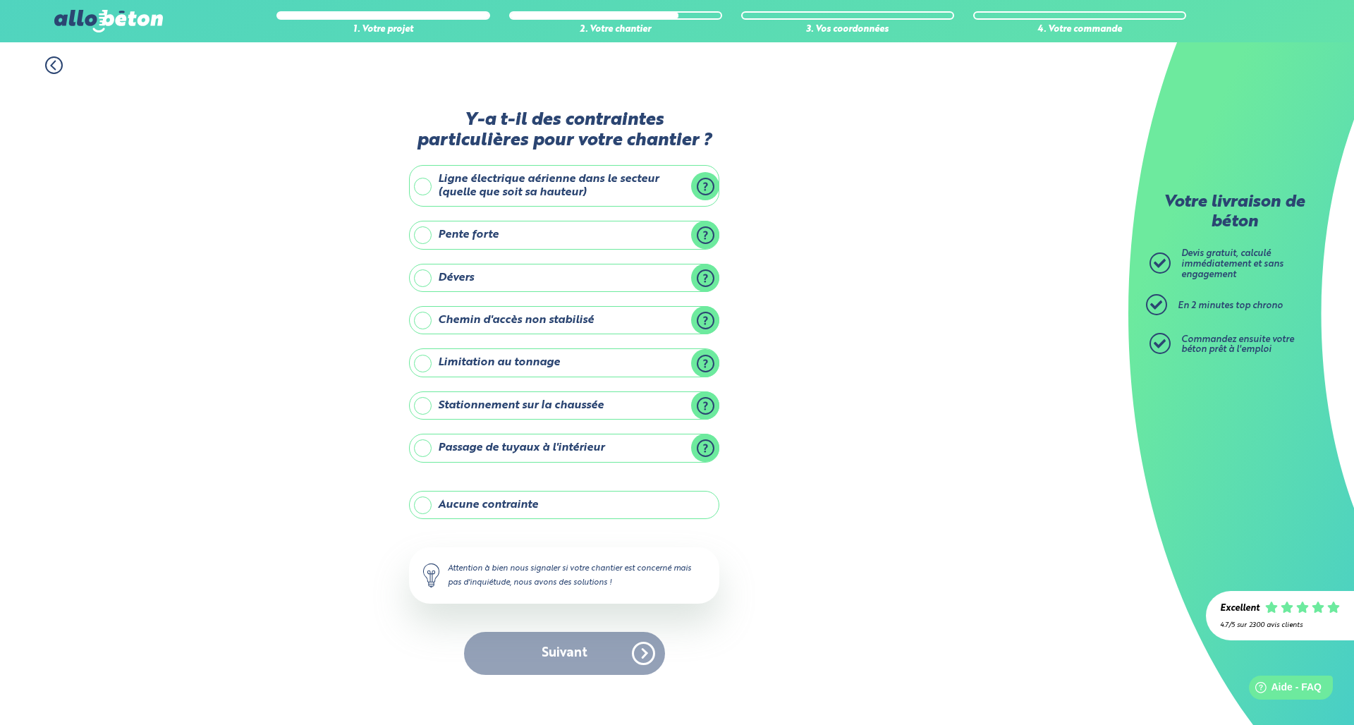
click at [423, 190] on label "Ligne électrique aérienne dans le secteur (quelle que soit sa hauteur)" at bounding box center [564, 186] width 310 height 42
click at [0, 0] on input "Ligne électrique aérienne dans le secteur (quelle que soit sa hauteur)" at bounding box center [0, 0] width 0 height 0
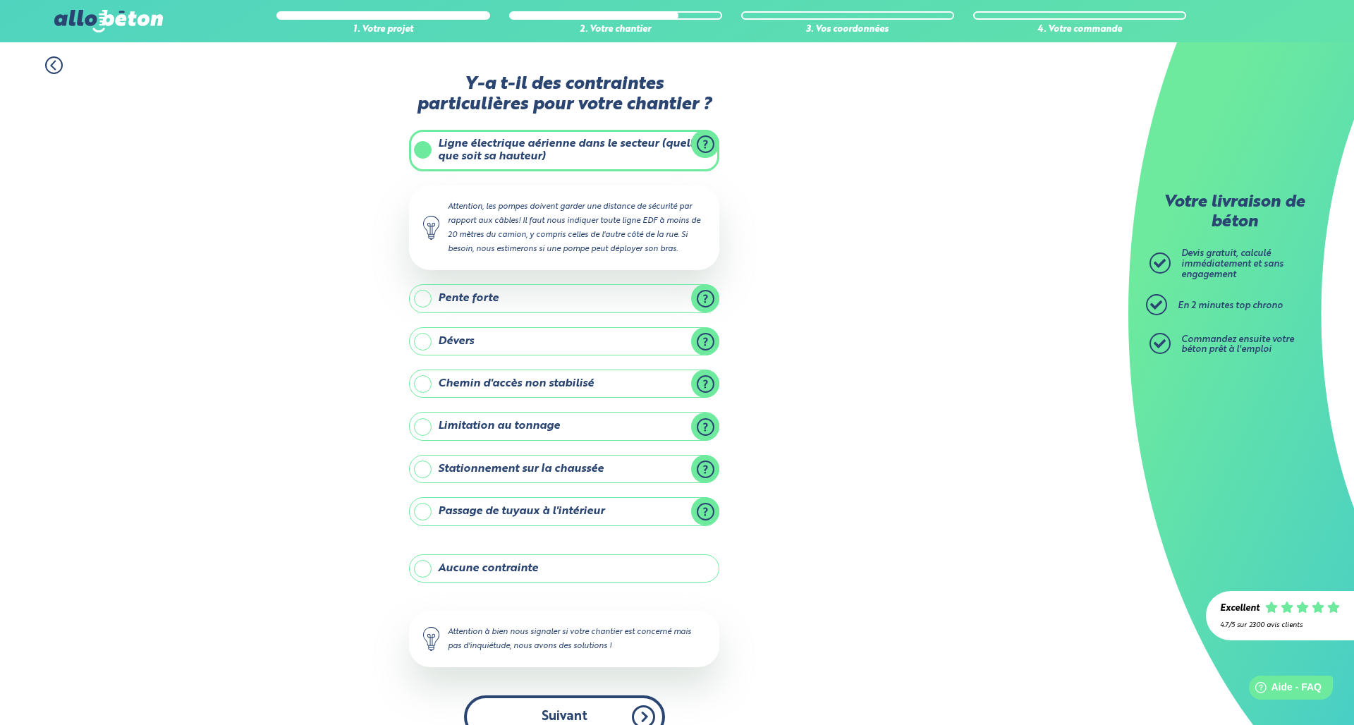
click at [544, 695] on button "Suivant" at bounding box center [564, 716] width 201 height 43
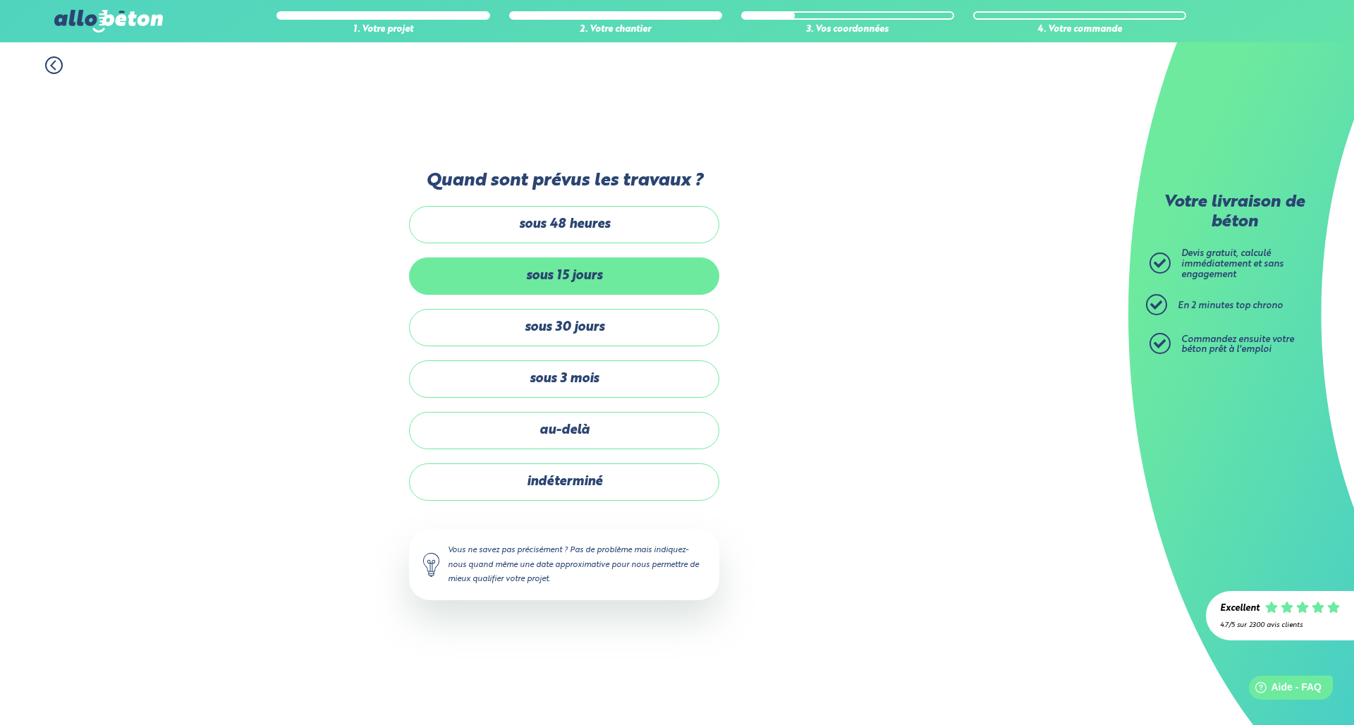
click at [550, 272] on label "sous 15 jours" at bounding box center [564, 275] width 310 height 37
click at [0, 0] on input "sous 15 jours" at bounding box center [0, 0] width 0 height 0
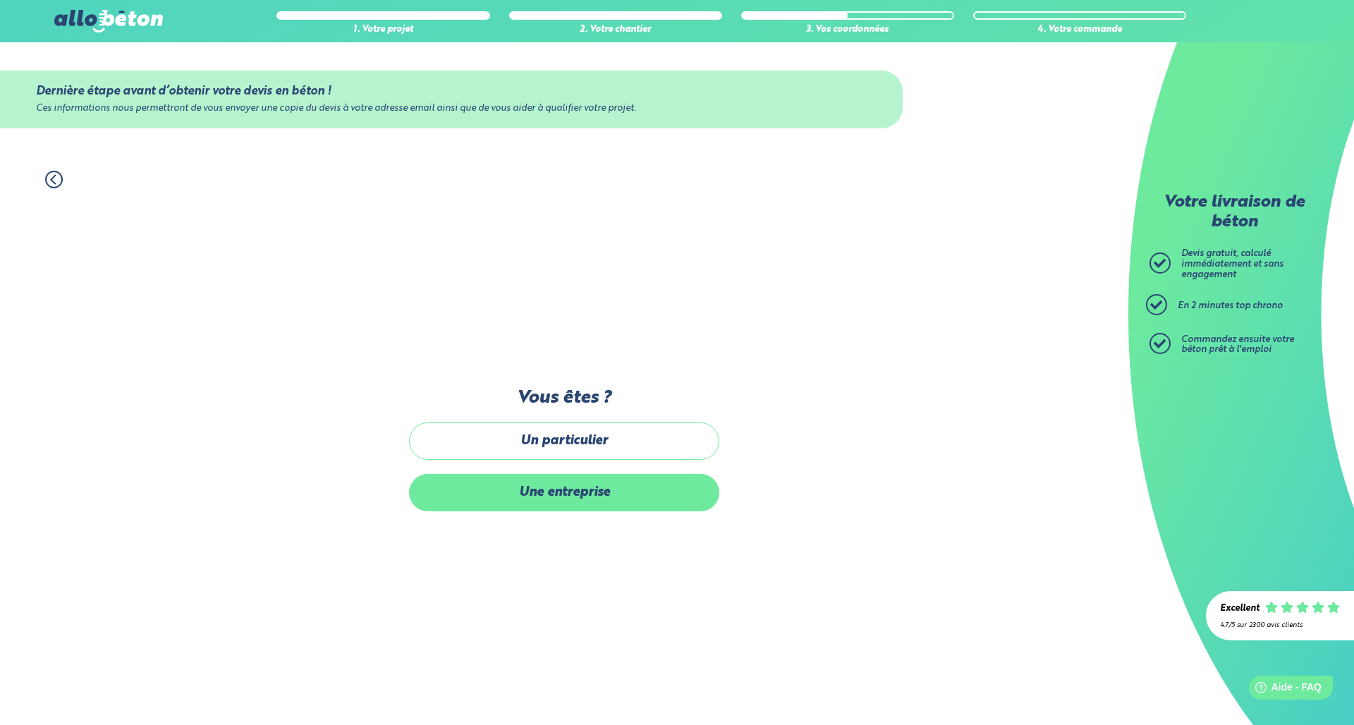
click at [566, 494] on label "Une entreprise" at bounding box center [564, 492] width 310 height 37
click at [0, 0] on input "Une entreprise" at bounding box center [0, 0] width 0 height 0
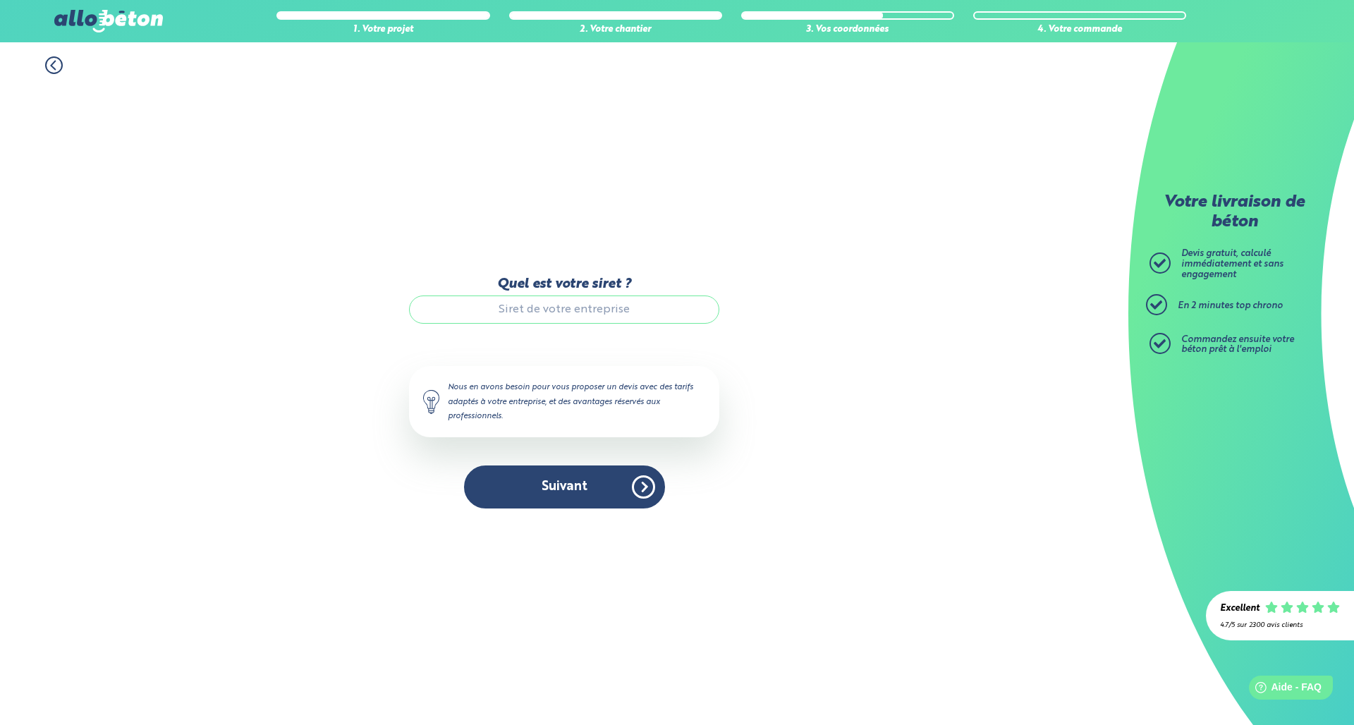
click at [553, 315] on input "Quel est votre siret ?" at bounding box center [564, 309] width 310 height 28
click at [474, 415] on div "Nous en avons besoin pour vous proposer un devis avec des tarifs adaptés à votr…" at bounding box center [564, 401] width 310 height 71
click at [451, 406] on div "Nous en avons besoin pour vous proposer un devis avec des tarifs adaptés à votr…" at bounding box center [564, 401] width 310 height 71
drag, startPoint x: 438, startPoint y: 402, endPoint x: 549, endPoint y: 312, distance: 142.9
click at [443, 398] on div "Nous en avons besoin pour vous proposer un devis avec des tarifs adaptés à votr…" at bounding box center [564, 401] width 310 height 71
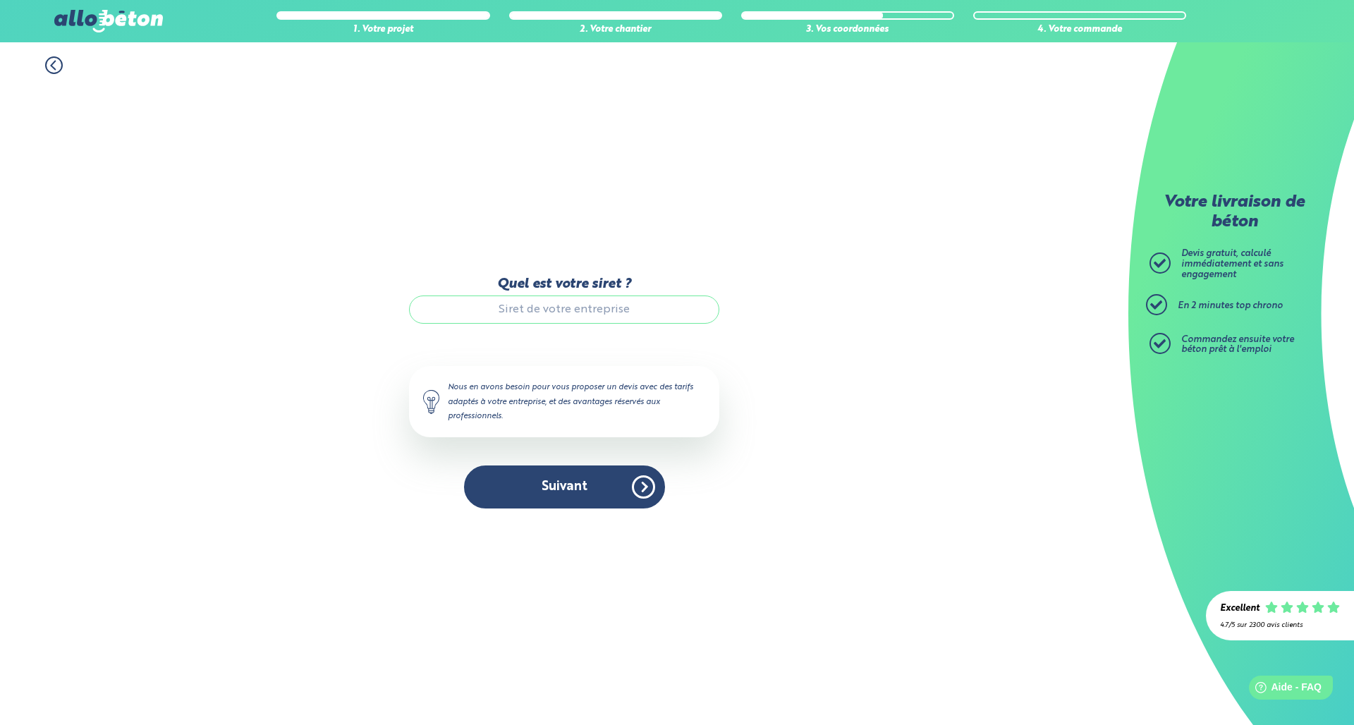
click at [551, 310] on input "Quel est votre siret ?" at bounding box center [564, 309] width 310 height 28
click at [566, 307] on input "Quel est votre siret ?" at bounding box center [564, 309] width 310 height 28
click at [611, 311] on input "Quel est votre siret ?" at bounding box center [564, 309] width 310 height 28
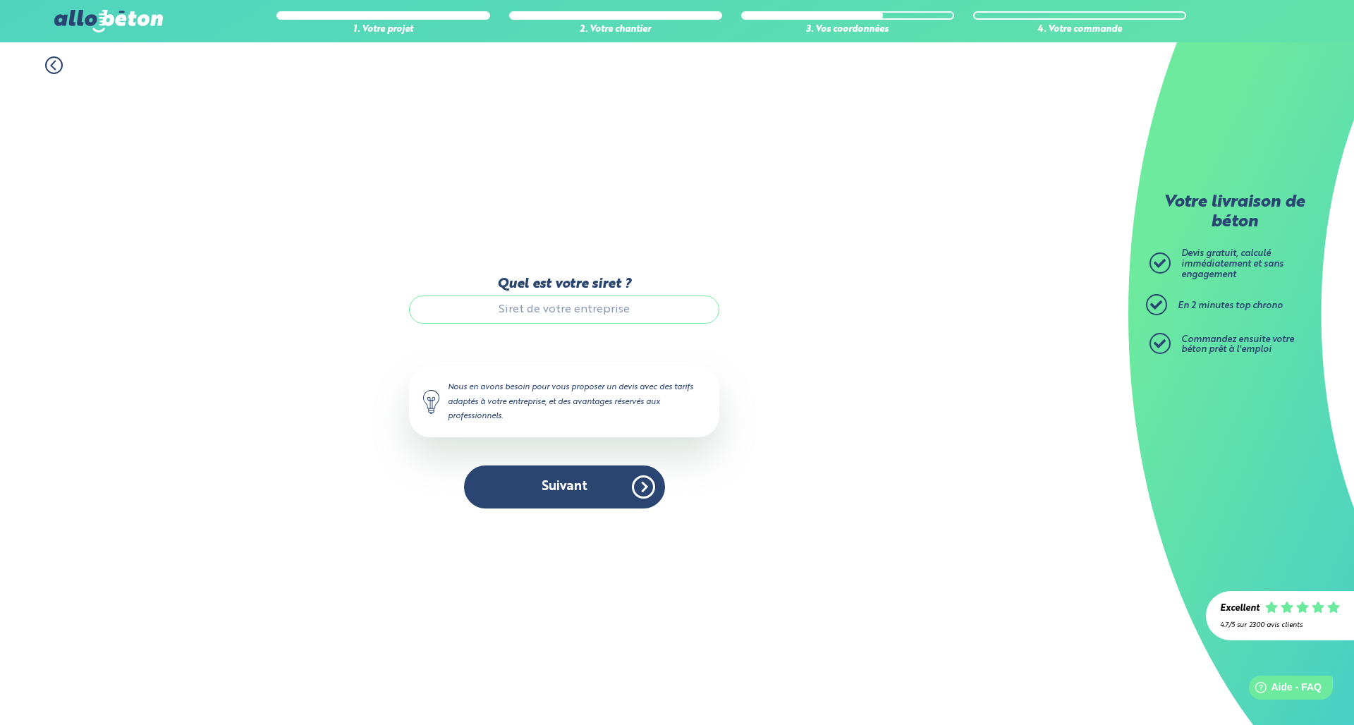
click at [589, 310] on input "Quel est votre siret ?" at bounding box center [564, 309] width 310 height 28
click at [544, 308] on input "Quel est votre siret ?" at bounding box center [564, 309] width 310 height 28
click at [529, 312] on input "Quel est votre siret ?" at bounding box center [564, 309] width 310 height 28
click at [556, 466] on div "Quel est votre siret ? 928957752 Le N° de SIRET saisi n’est pas reconnu, veuill…" at bounding box center [564, 392] width 310 height 232
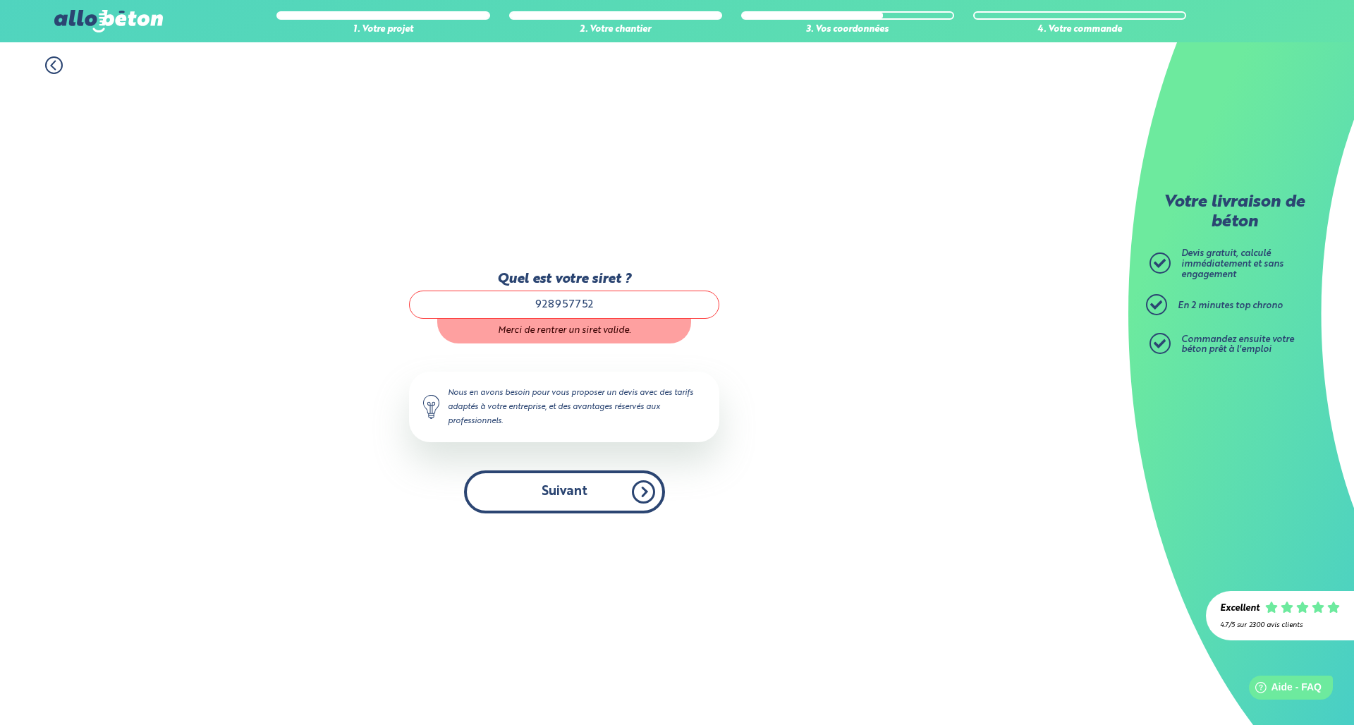
click at [548, 483] on button "Suivant" at bounding box center [564, 491] width 201 height 43
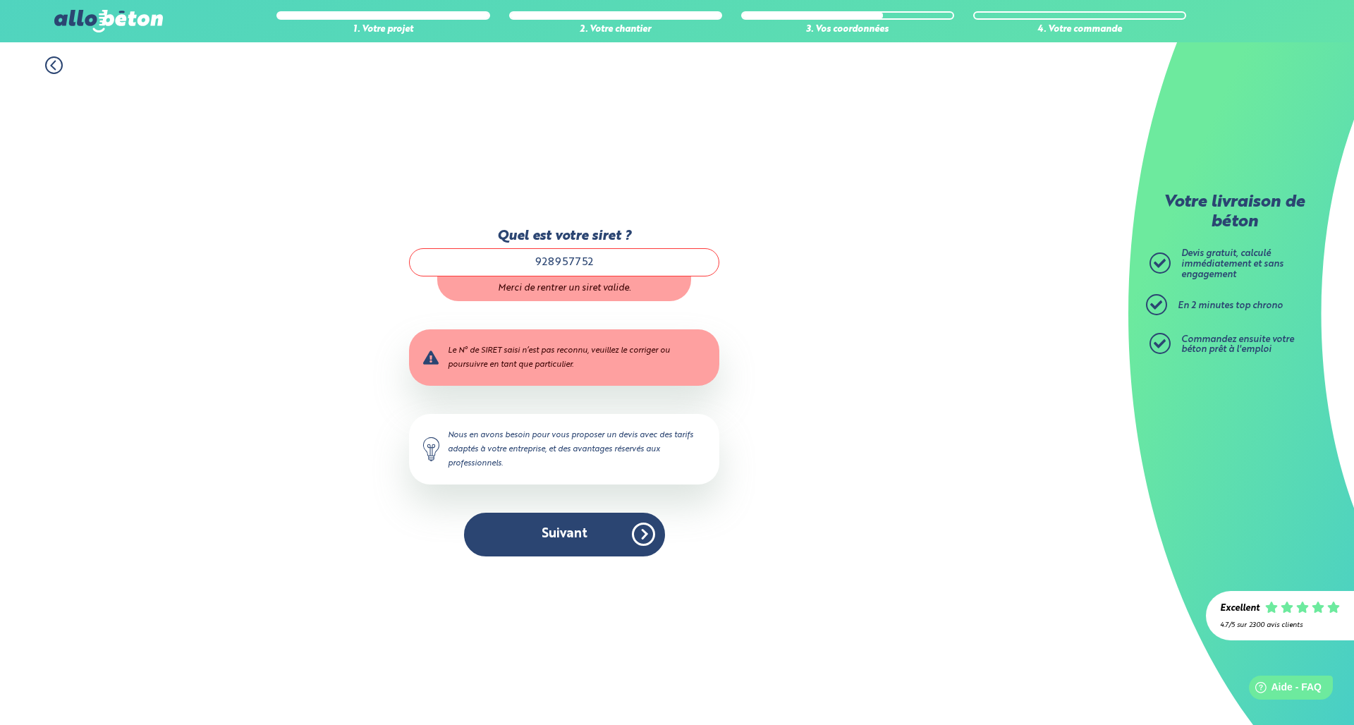
click at [537, 264] on input "928957752" at bounding box center [564, 262] width 310 height 28
click at [611, 267] on input "928957752" at bounding box center [564, 262] width 310 height 28
click at [518, 535] on button "Suivant" at bounding box center [564, 534] width 201 height 43
click at [592, 267] on input "928957752" at bounding box center [564, 262] width 310 height 28
drag, startPoint x: 496, startPoint y: 281, endPoint x: 509, endPoint y: 270, distance: 16.5
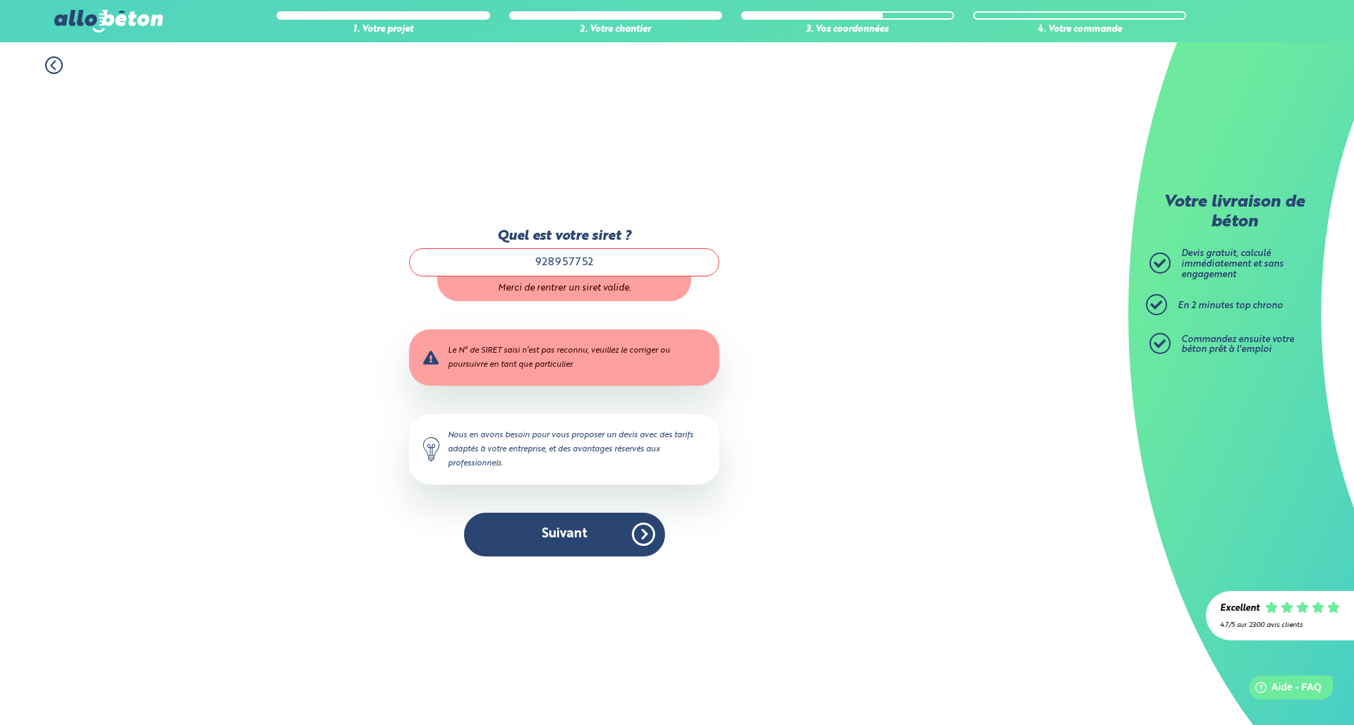
click at [498, 279] on div "Merci de rentrer un siret valide." at bounding box center [564, 288] width 254 height 25
click at [511, 268] on input "928957752" at bounding box center [564, 262] width 310 height 28
click at [587, 267] on input "928957752" at bounding box center [564, 262] width 310 height 28
click at [612, 262] on input "928957752" at bounding box center [564, 262] width 310 height 28
type input "928957752"
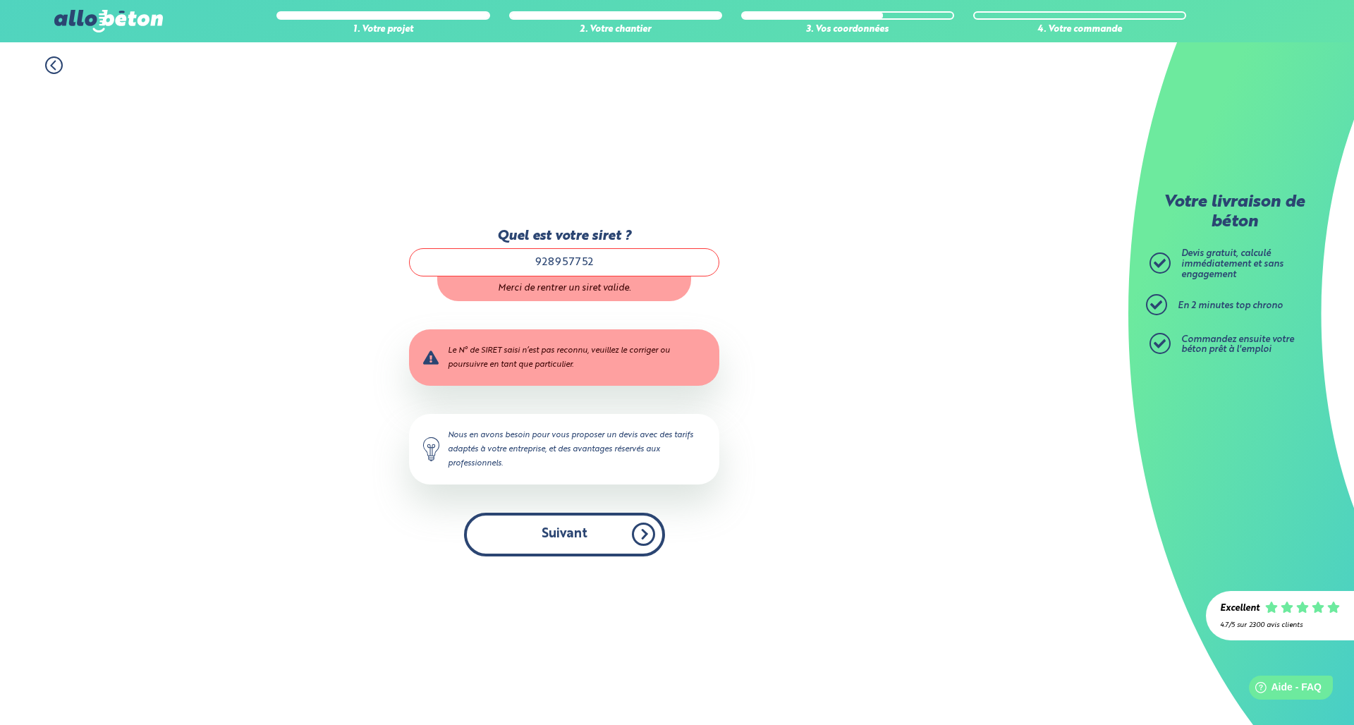
click at [554, 531] on button "Suivant" at bounding box center [564, 534] width 201 height 43
click at [595, 265] on input "928957752" at bounding box center [564, 262] width 310 height 28
click at [592, 262] on input "928957752" at bounding box center [564, 262] width 310 height 28
click at [565, 262] on input "928957752" at bounding box center [564, 262] width 310 height 28
click at [549, 260] on input "928957752" at bounding box center [564, 262] width 310 height 28
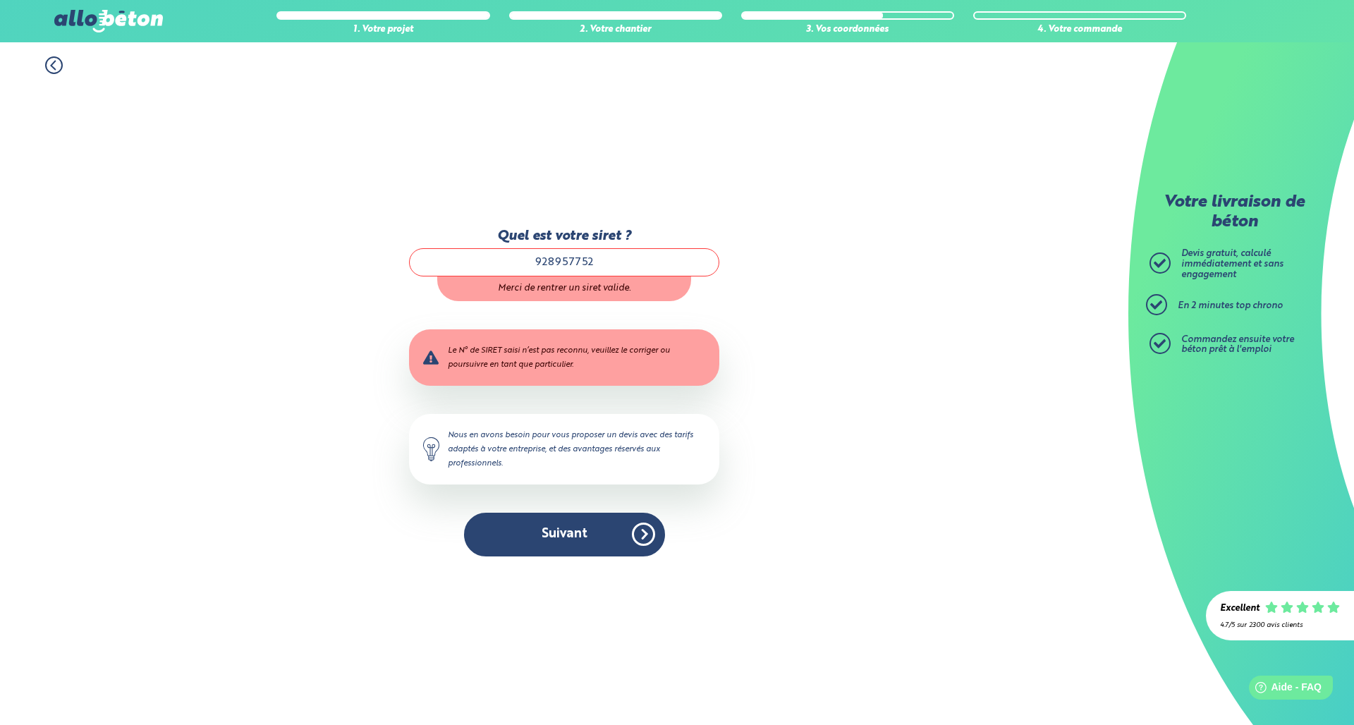
click at [553, 260] on input "928957752" at bounding box center [564, 262] width 310 height 28
click at [585, 262] on input "928957752" at bounding box center [564, 262] width 310 height 28
click at [592, 262] on input "928957752" at bounding box center [564, 262] width 310 height 28
click at [602, 261] on input "928957752" at bounding box center [564, 262] width 310 height 28
drag, startPoint x: 606, startPoint y: 260, endPoint x: 530, endPoint y: 260, distance: 76.2
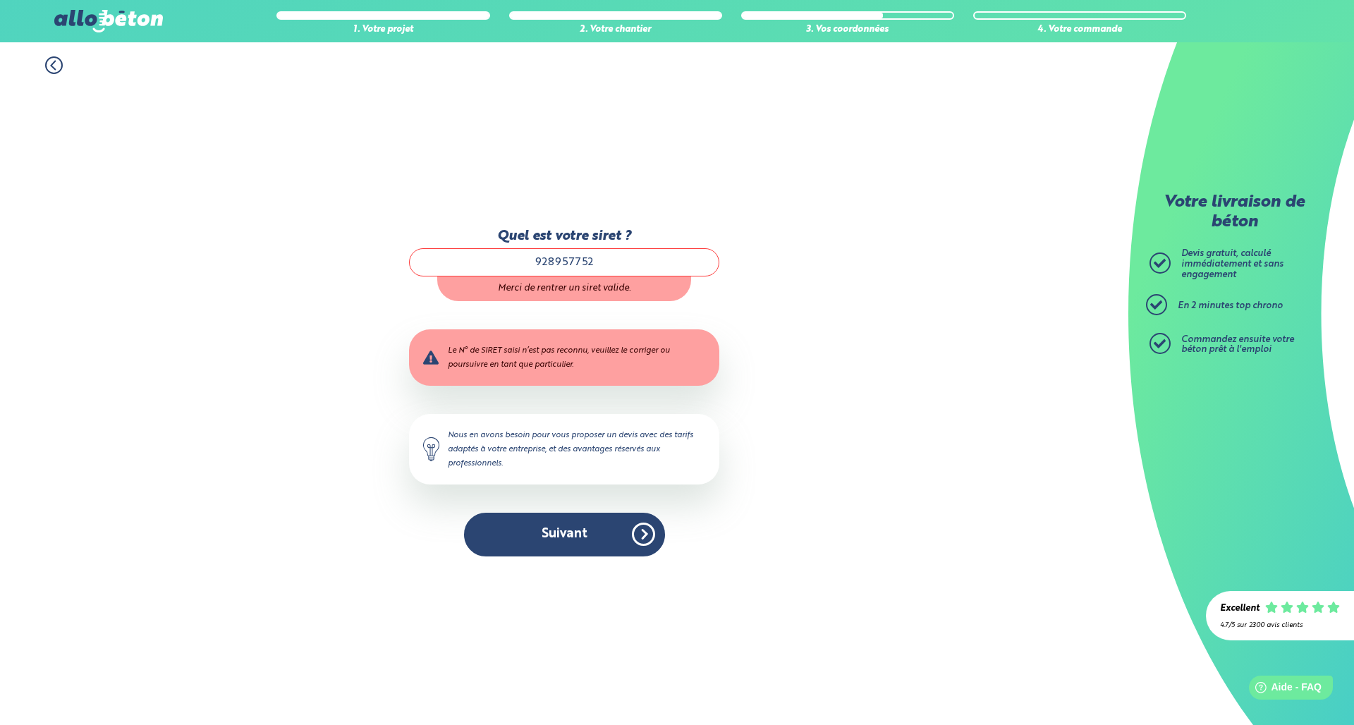
click at [530, 260] on input "928957752" at bounding box center [564, 262] width 310 height 28
click at [640, 270] on input "Quel est votre siret ?" at bounding box center [564, 262] width 310 height 28
click at [630, 269] on input "Quel est votre siret ?" at bounding box center [564, 262] width 310 height 28
type input "85276306900022"
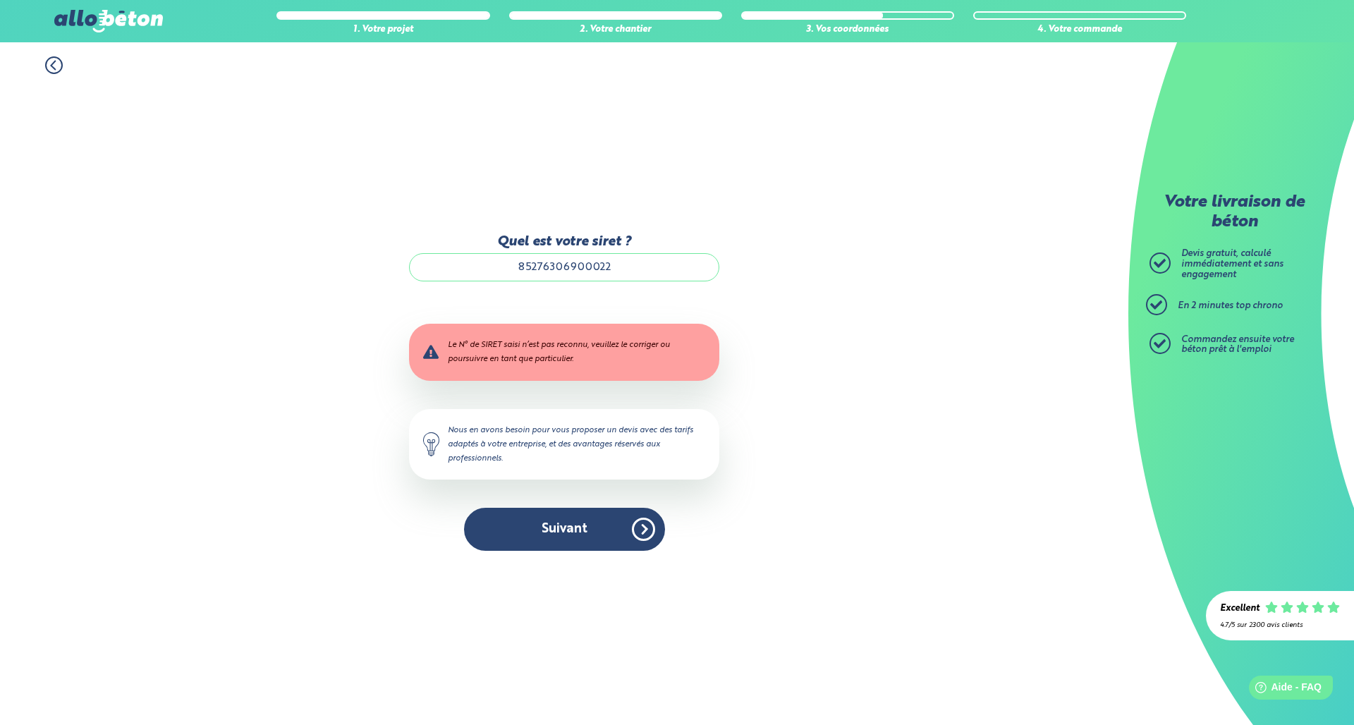
click at [815, 328] on div "1. Votre projet 2. Votre chantier 3. Vos coordonnées 4. Votre commande Quel est…" at bounding box center [564, 383] width 1128 height 683
click at [556, 523] on button "Suivant" at bounding box center [564, 529] width 201 height 43
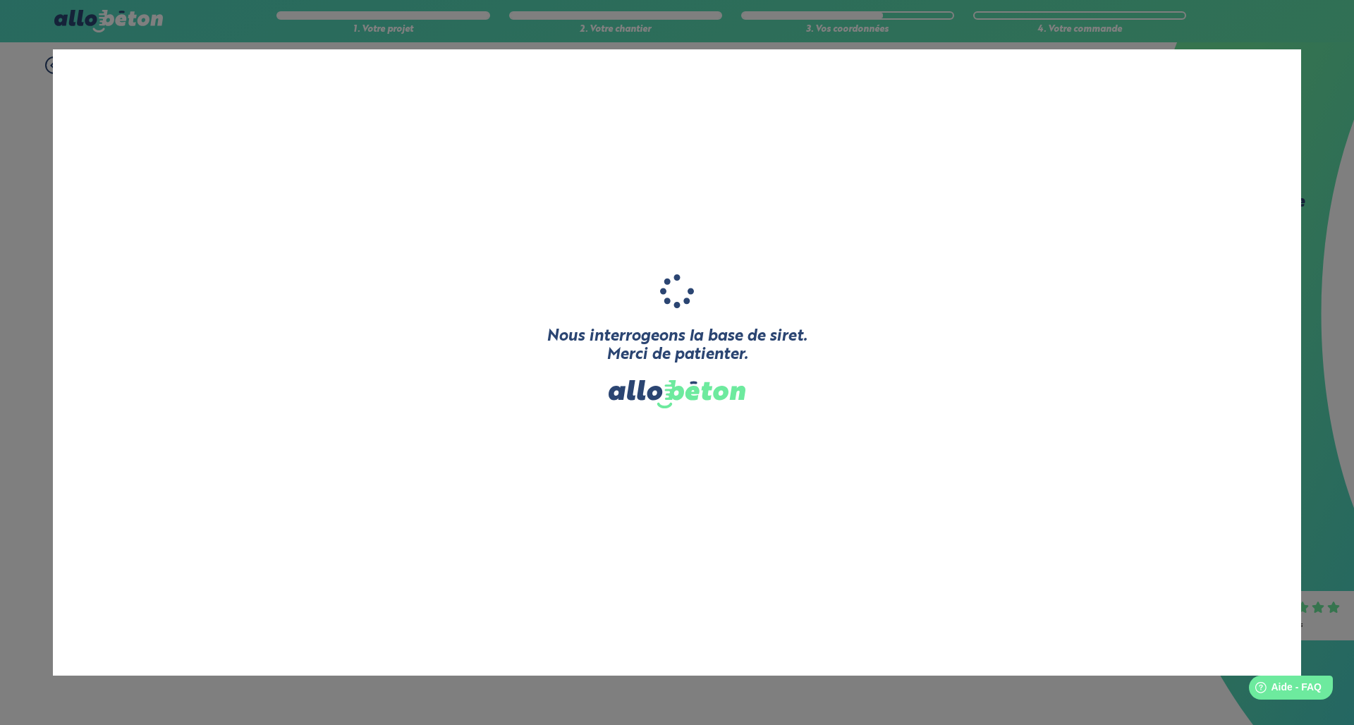
type input "JVOD"
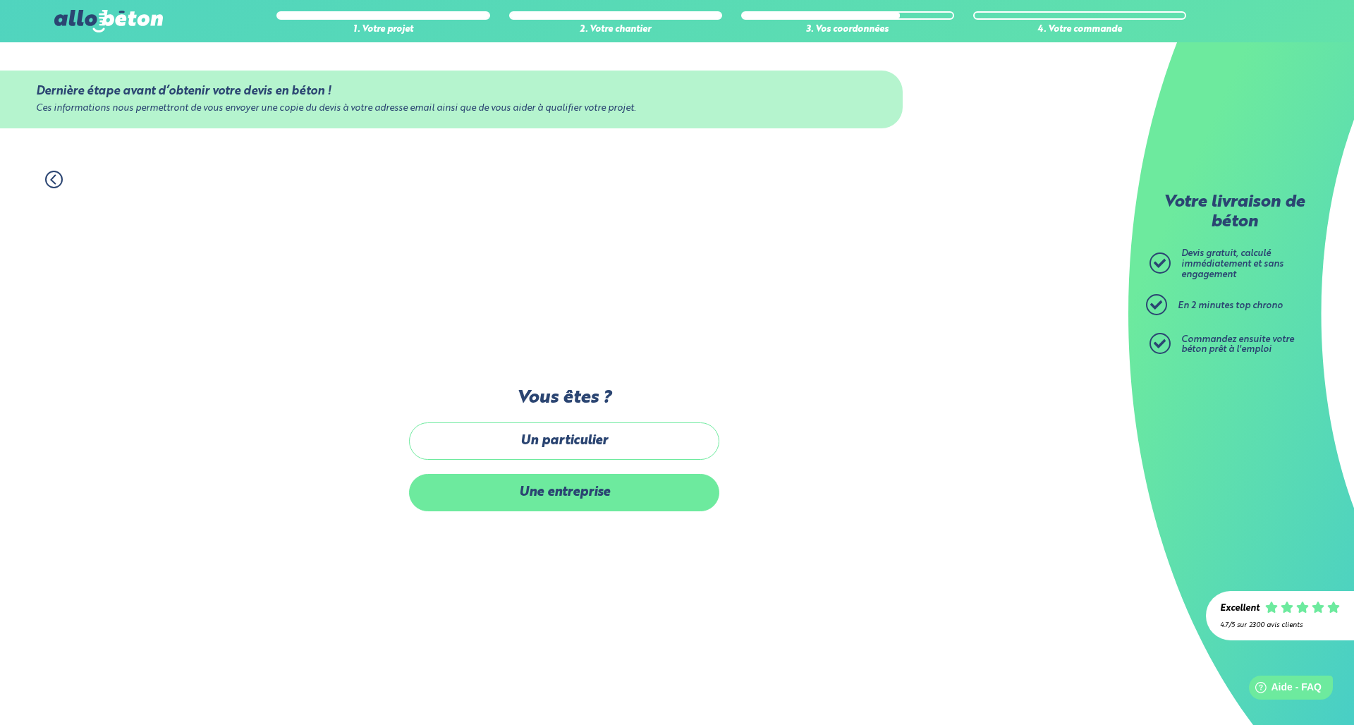
click at [602, 495] on label "Une entreprise" at bounding box center [564, 492] width 310 height 37
click at [0, 0] on input "Une entreprise" at bounding box center [0, 0] width 0 height 0
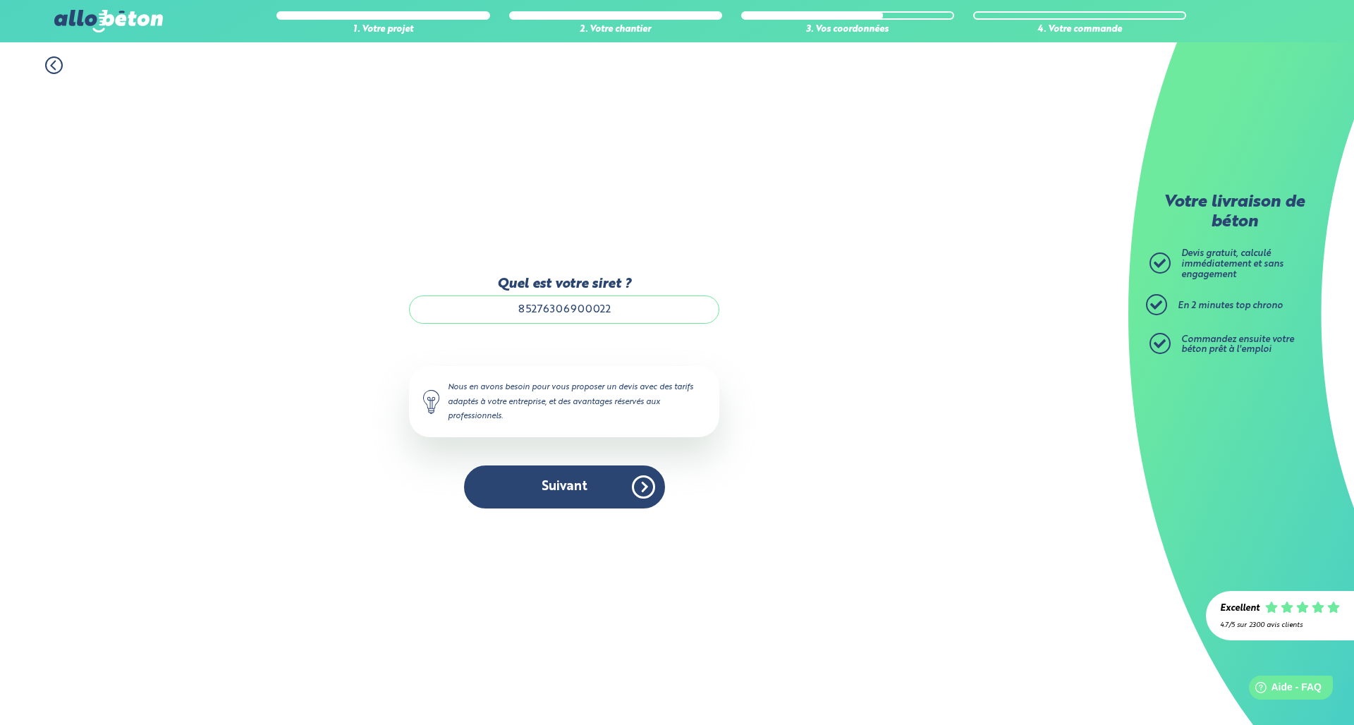
drag, startPoint x: 623, startPoint y: 311, endPoint x: 506, endPoint y: 307, distance: 117.1
click at [506, 307] on input "85276306900022" at bounding box center [564, 309] width 310 height 28
click at [578, 310] on input "Quel est votre siret ?" at bounding box center [564, 309] width 310 height 28
click at [577, 314] on input "Quel est votre siret ?" at bounding box center [564, 309] width 310 height 28
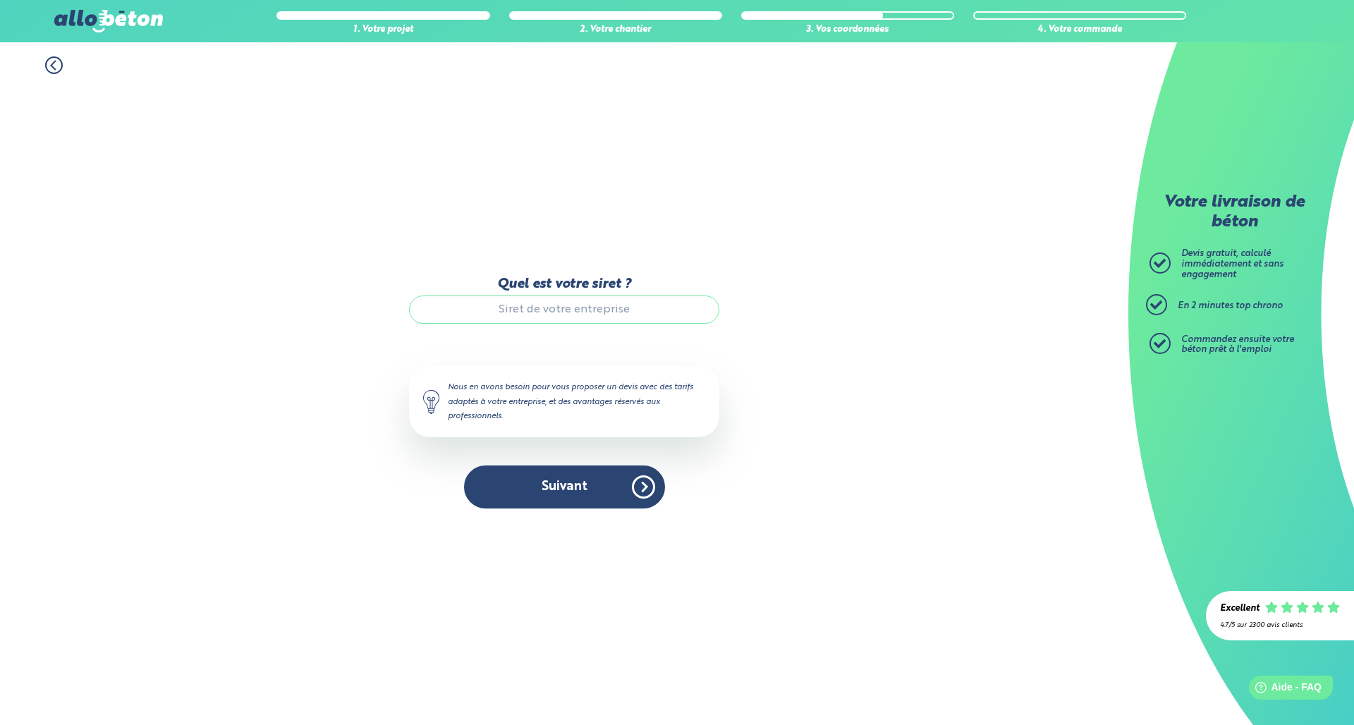
click at [529, 303] on input "Quel est votre siret ?" at bounding box center [564, 309] width 310 height 28
click at [532, 309] on input "Quel est votre siret ?" at bounding box center [564, 309] width 310 height 28
click at [554, 312] on input "Quel est votre siret ?" at bounding box center [564, 309] width 310 height 28
click at [560, 313] on input "Quel est votre siret ?" at bounding box center [564, 309] width 310 height 28
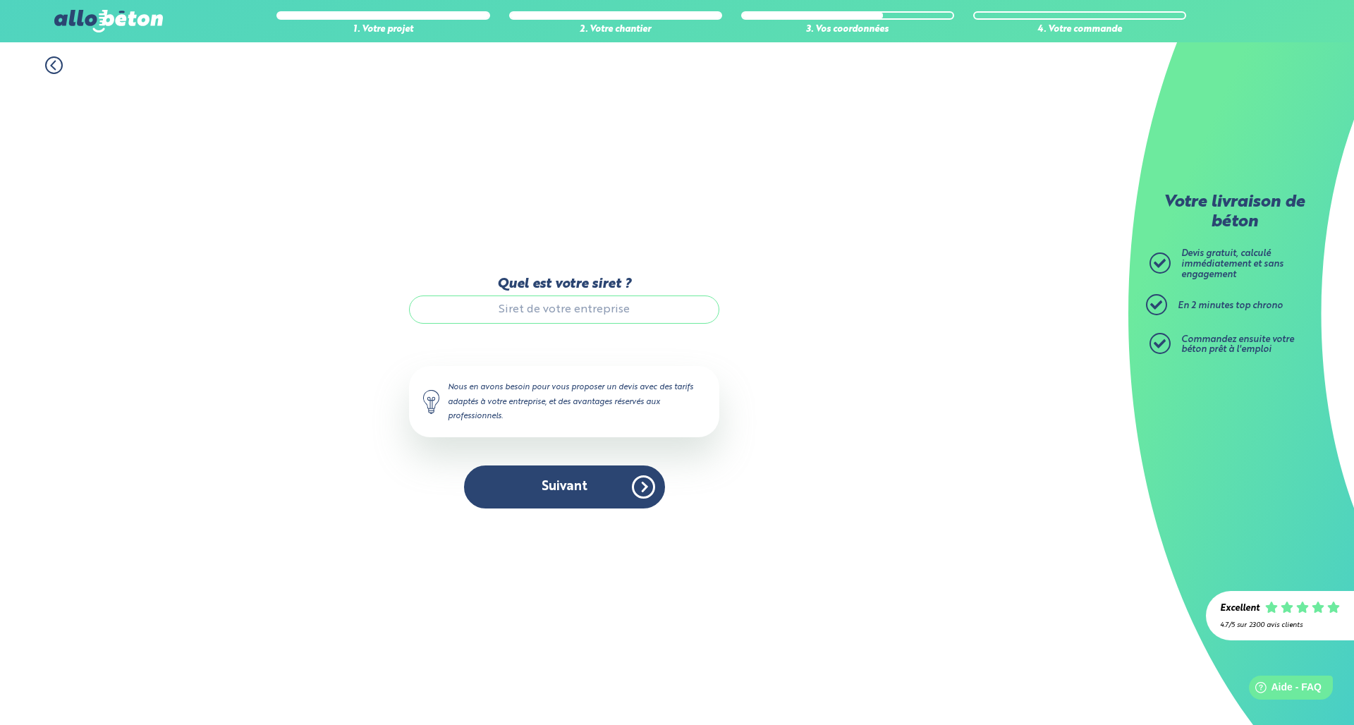
click at [575, 313] on input "Quel est votre siret ?" at bounding box center [564, 309] width 310 height 28
click at [584, 312] on input "Quel est votre siret ?" at bounding box center [564, 309] width 310 height 28
type input "6"
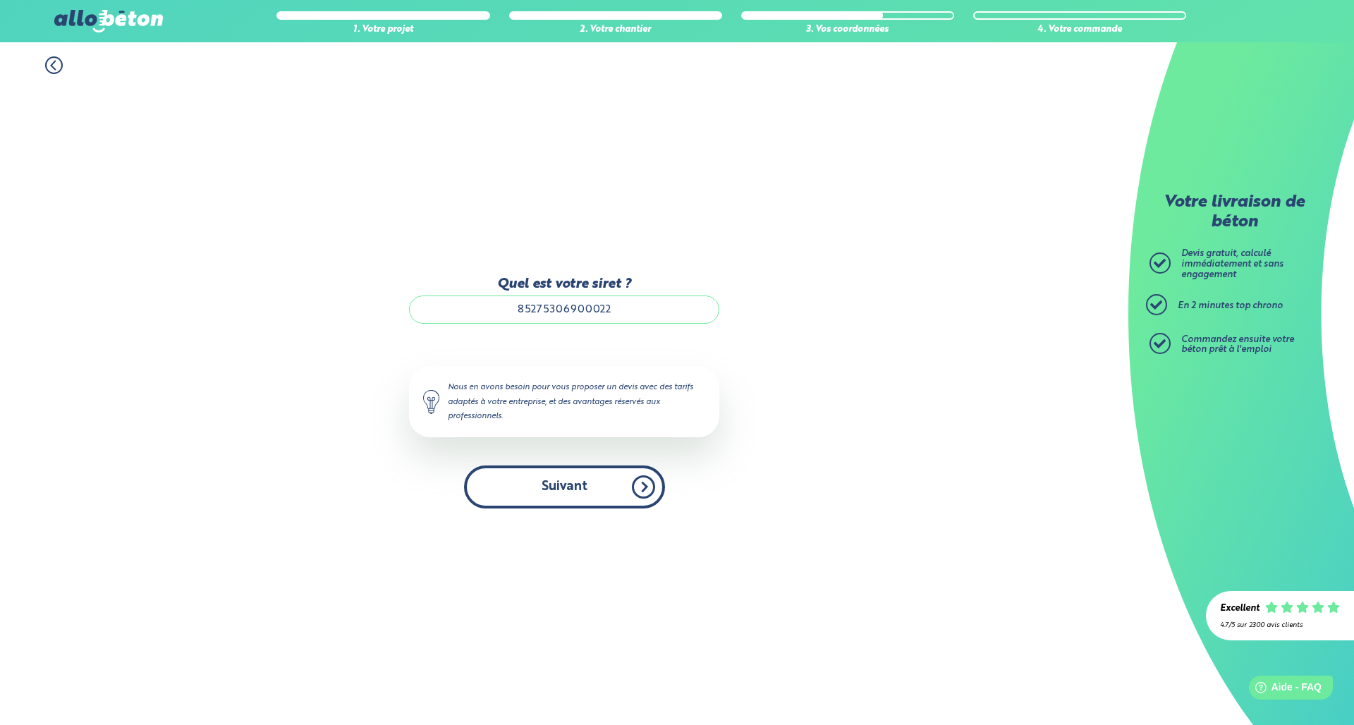
click at [538, 494] on button "Suivant" at bounding box center [564, 486] width 201 height 43
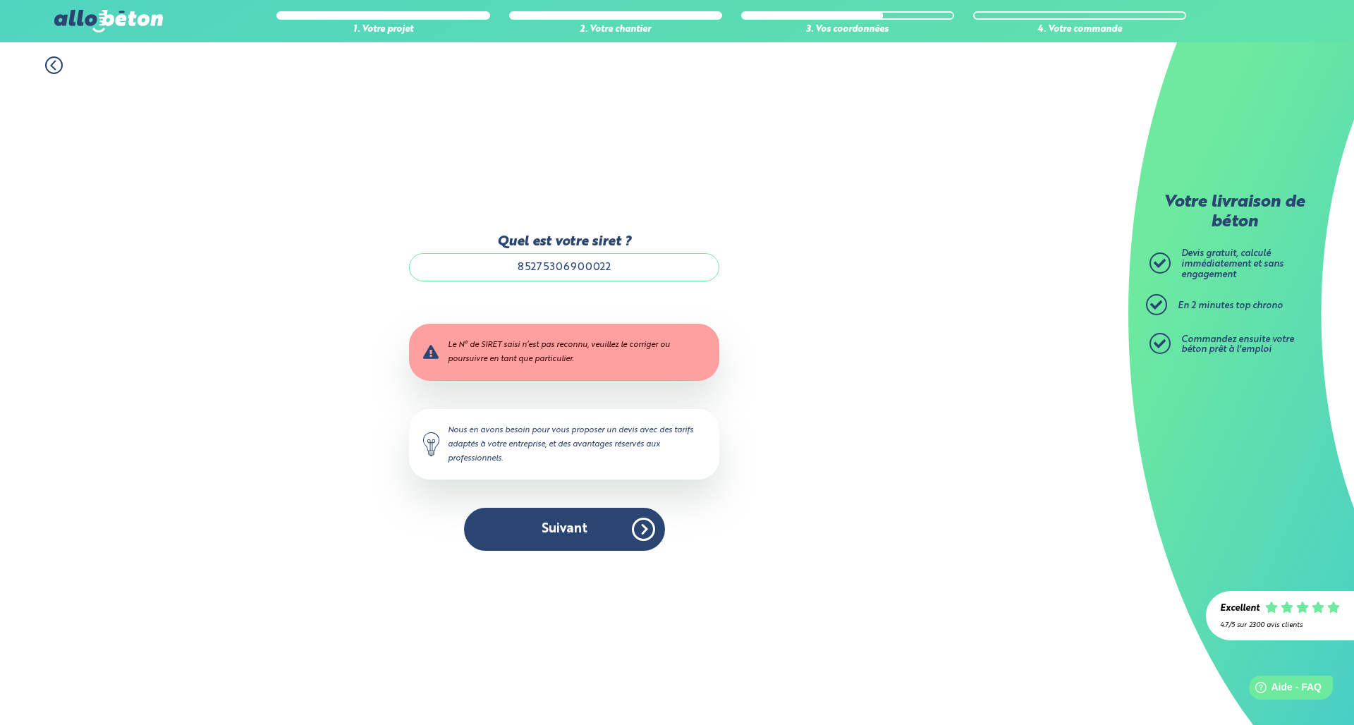
click at [551, 266] on input "85275306900022" at bounding box center [564, 267] width 310 height 28
type input "85276306900022"
click at [522, 547] on button "Suivant" at bounding box center [564, 529] width 201 height 43
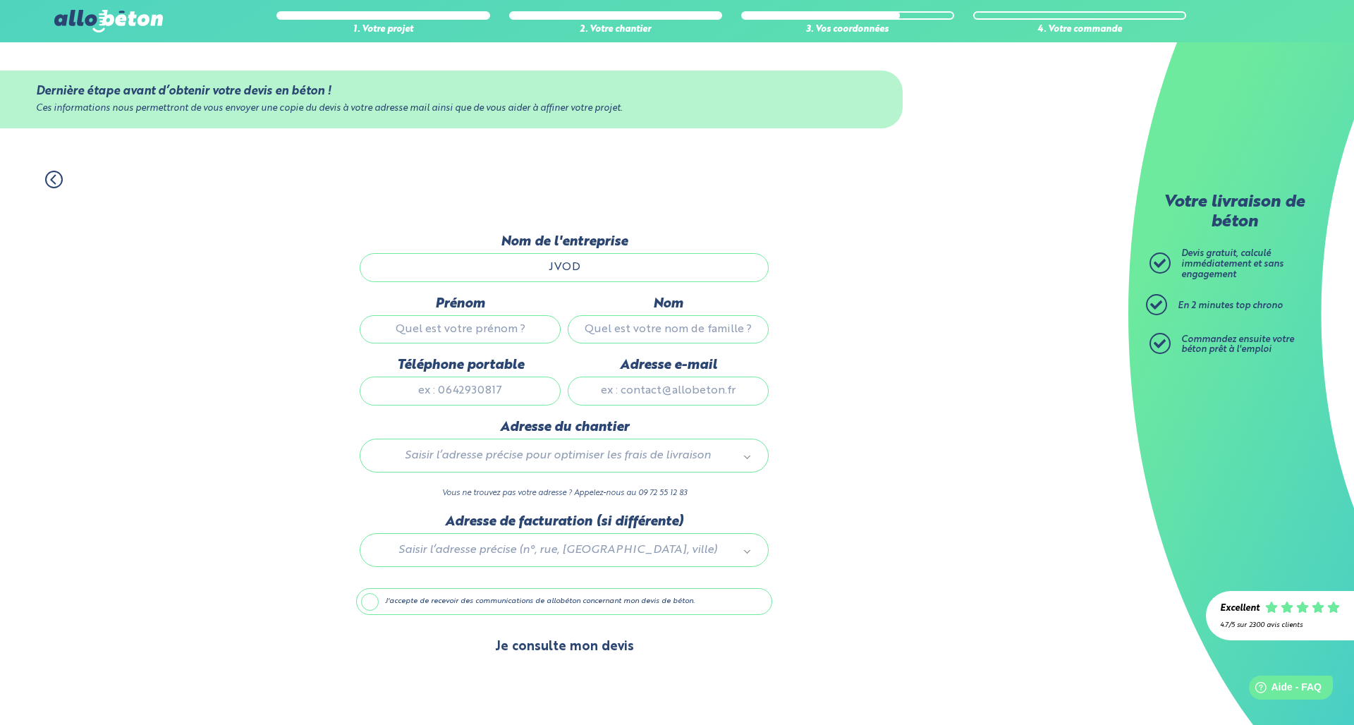
click at [532, 640] on button "Je consulte mon devis" at bounding box center [564, 647] width 167 height 36
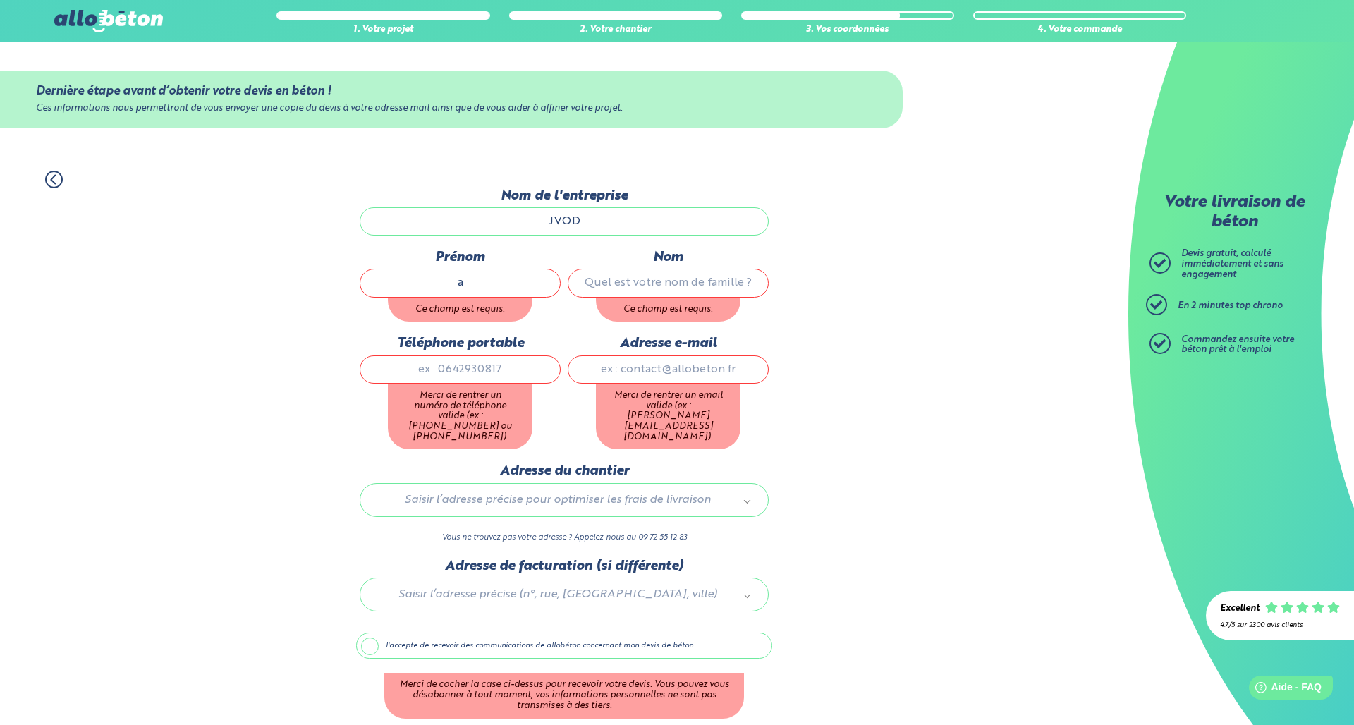
type input "a"
click at [614, 290] on input "Nom" at bounding box center [668, 283] width 201 height 28
type input "a"
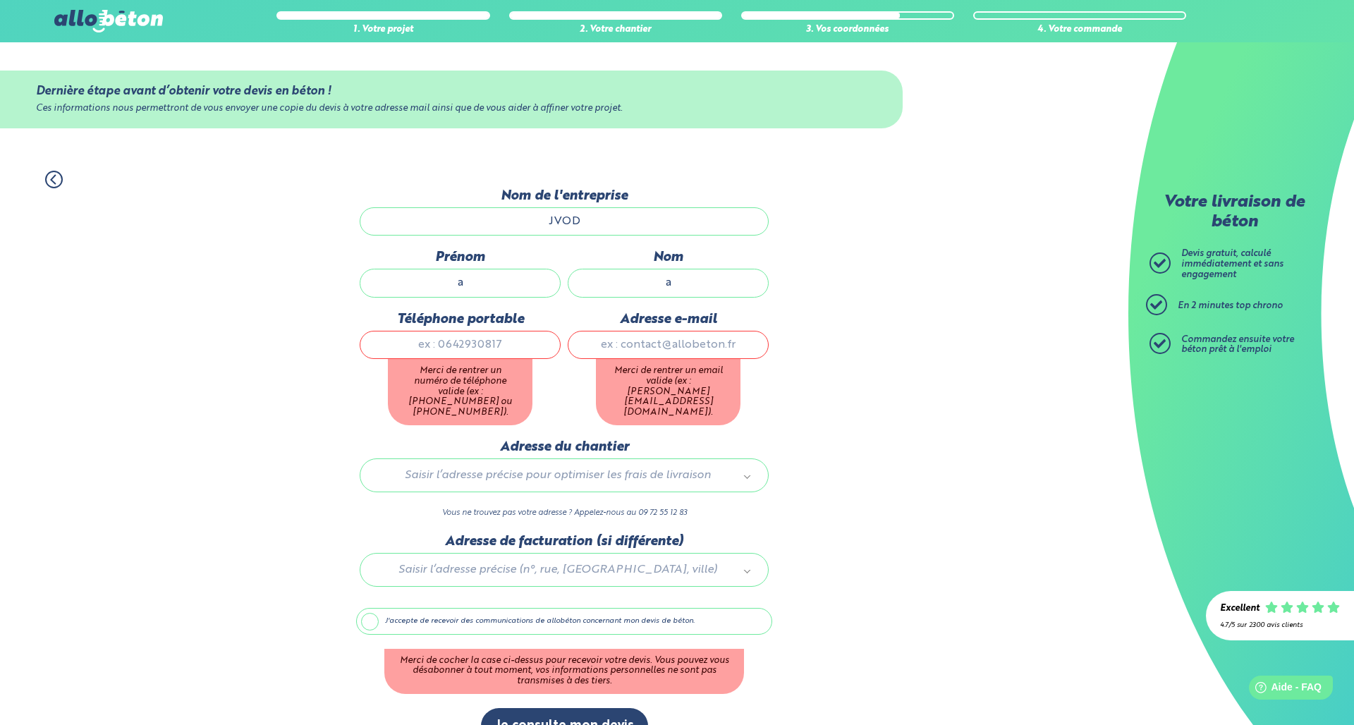
click at [501, 366] on div "Téléphone portable Merci de rentrer un numéro de téléphone valide (ex : [PHONE_…" at bounding box center [460, 376] width 208 height 128
click at [499, 291] on input "a" at bounding box center [460, 283] width 201 height 28
type input "[PERSON_NAME]"
click at [670, 293] on input "a" at bounding box center [668, 283] width 201 height 28
type input "VAchoux"
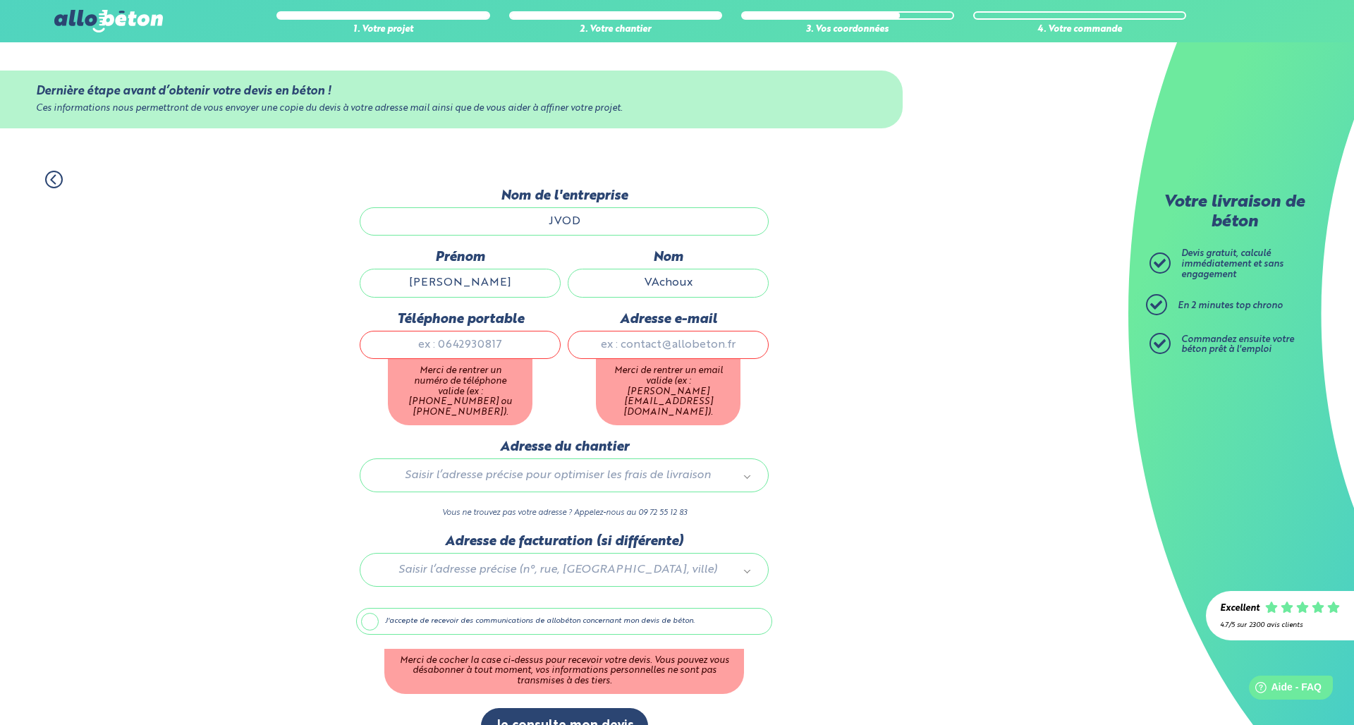
click at [546, 346] on input "Téléphone portable" at bounding box center [460, 345] width 201 height 28
type input "0674413790"
click at [615, 353] on input "Adresse e-mail" at bounding box center [668, 345] width 201 height 28
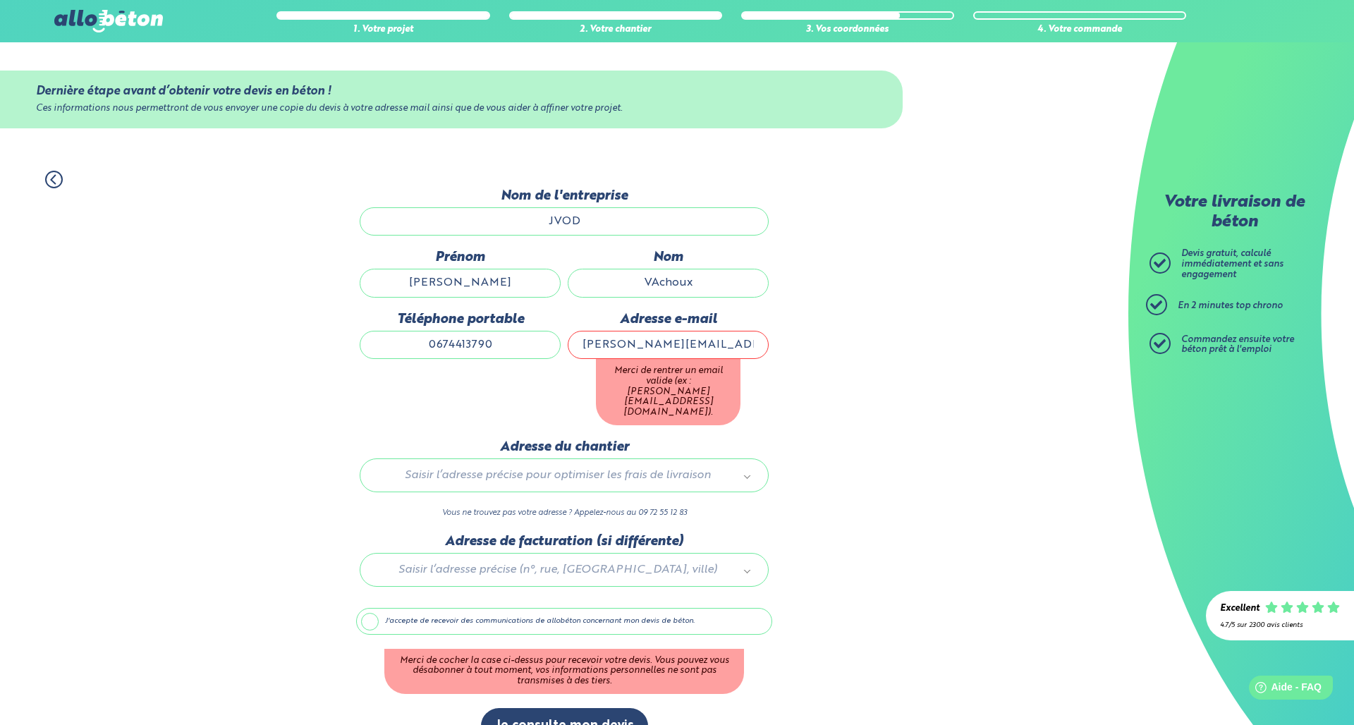
type input "[PERSON_NAME][EMAIL_ADDRESS][DOMAIN_NAME]"
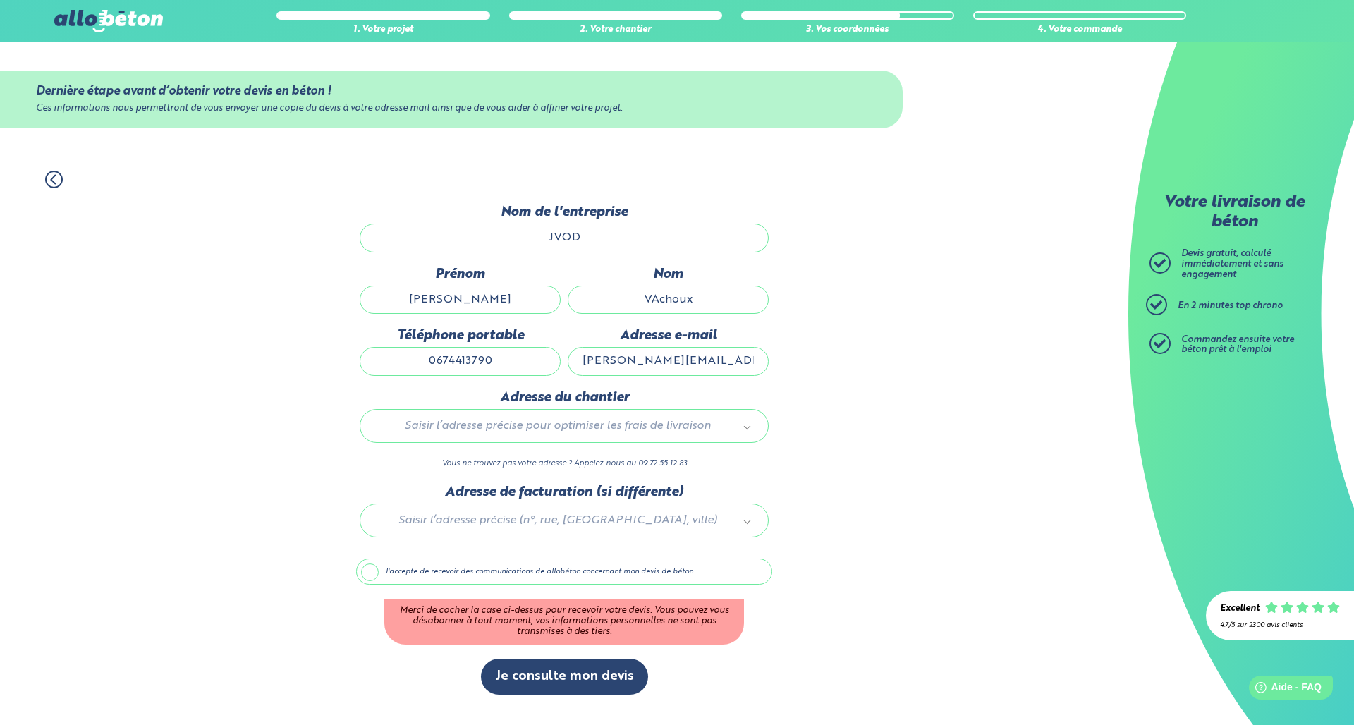
click at [602, 439] on div "Saisir l’adresse précise pour optimiser les frais de livraison" at bounding box center [564, 426] width 409 height 34
click at [513, 460] on input "text" at bounding box center [564, 461] width 388 height 20
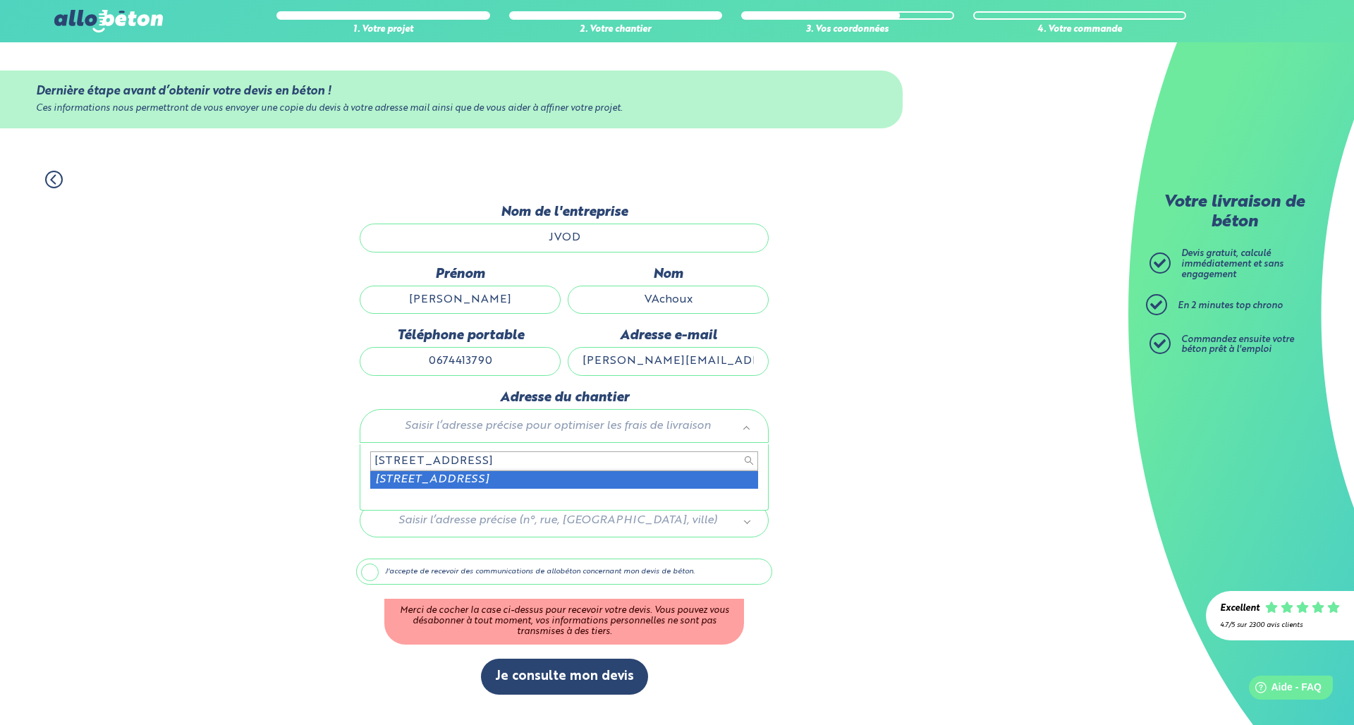
type input "[STREET_ADDRESS]"
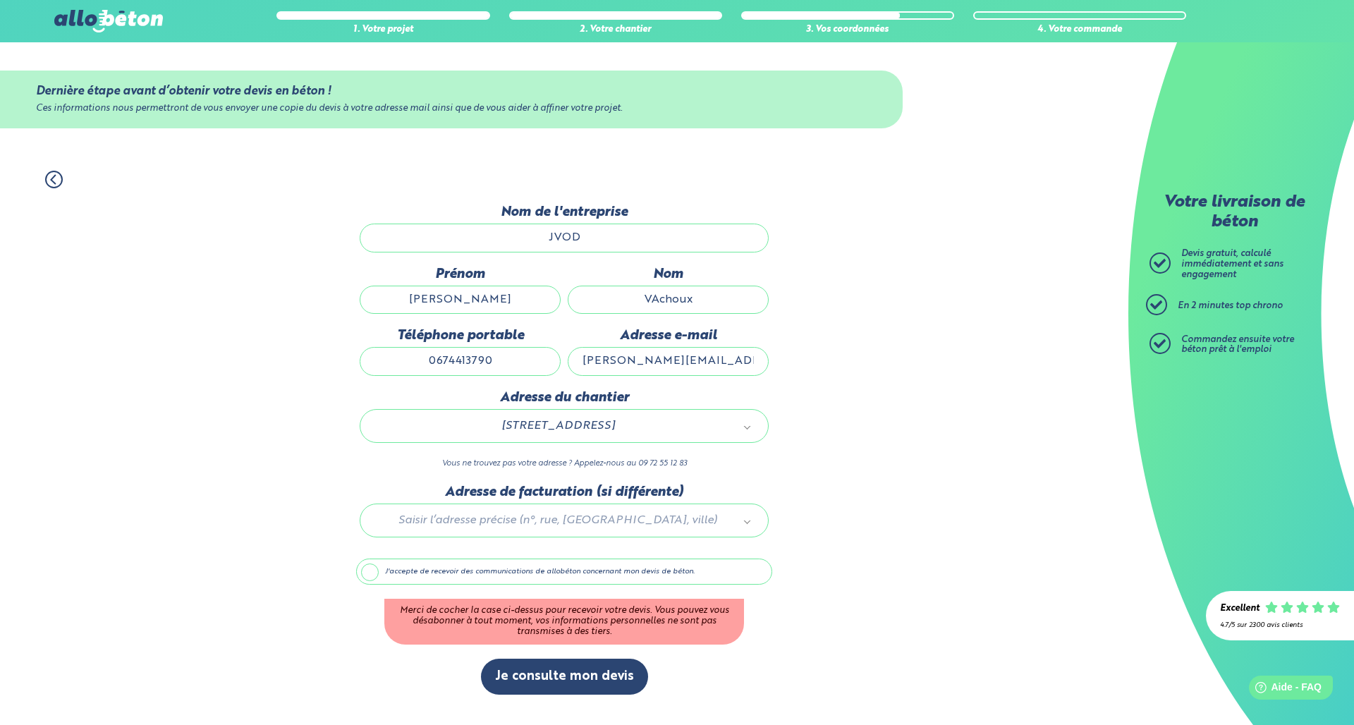
click at [537, 513] on div at bounding box center [564, 517] width 416 height 67
click at [386, 578] on label "J'accepte de recevoir des communications de allobéton concernant mon devis de b…" at bounding box center [564, 572] width 416 height 27
click at [0, 0] on input "J'accepte de recevoir des communications de allobéton concernant mon devis de b…" at bounding box center [0, 0] width 0 height 0
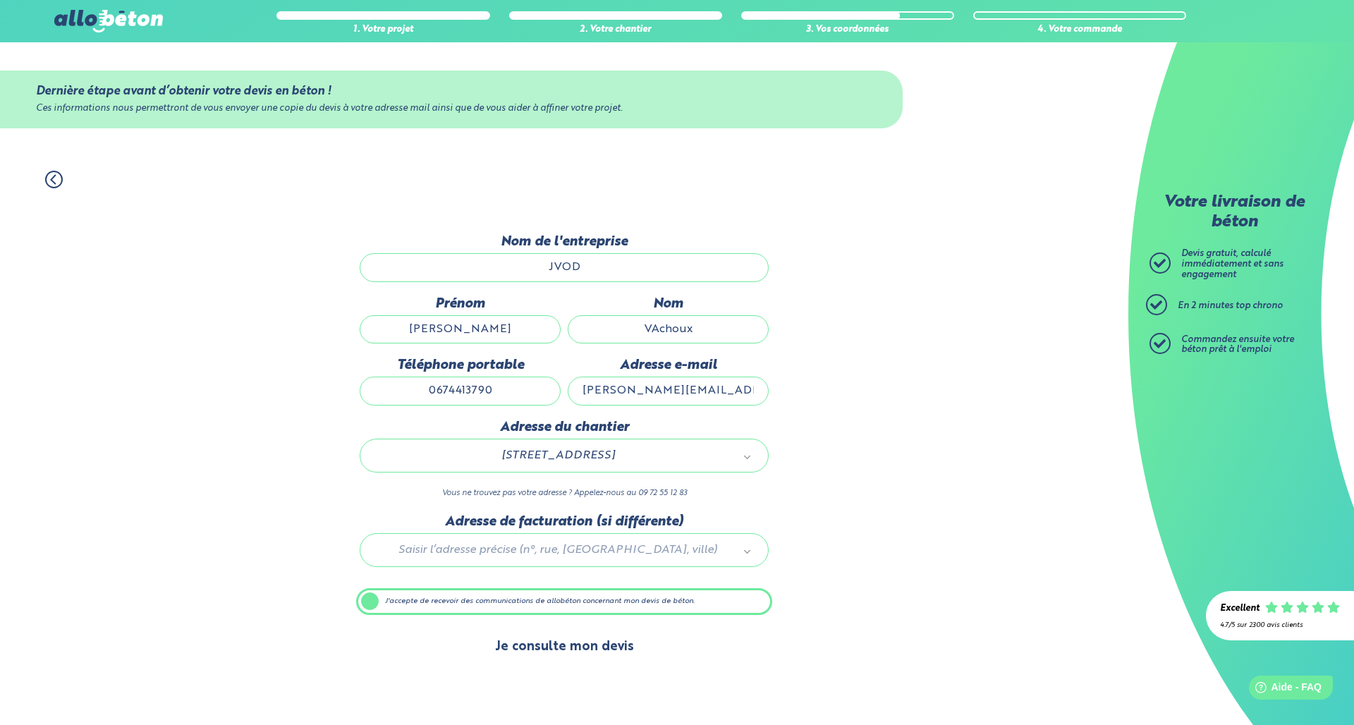
click at [567, 653] on button "Je consulte mon devis" at bounding box center [564, 647] width 167 height 36
